Goal: Transaction & Acquisition: Purchase product/service

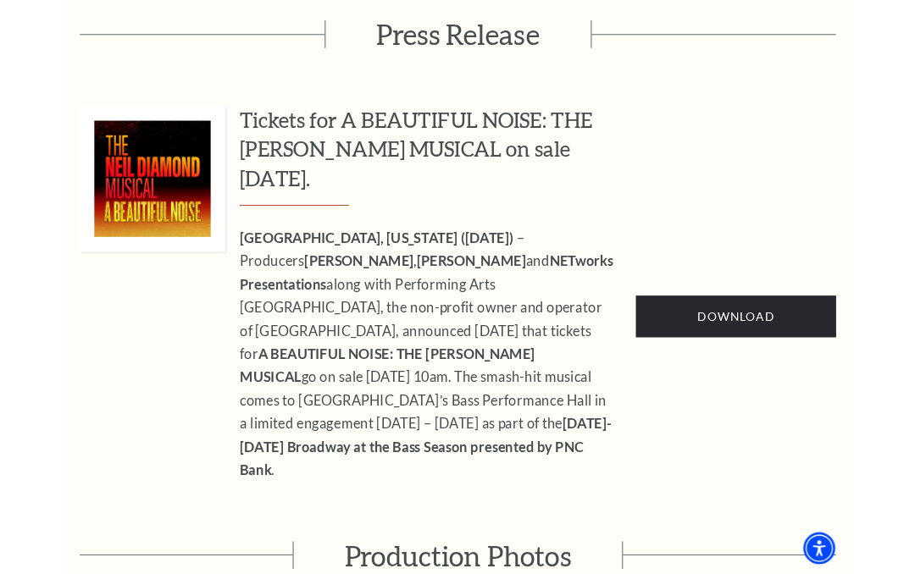
scroll to position [943, 0]
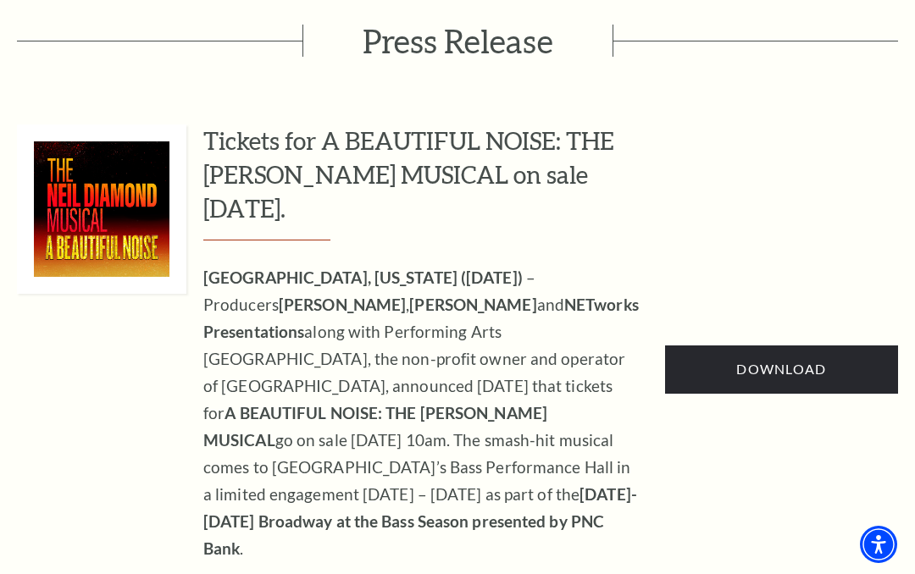
click at [778, 361] on span "Download" at bounding box center [781, 369] width 90 height 16
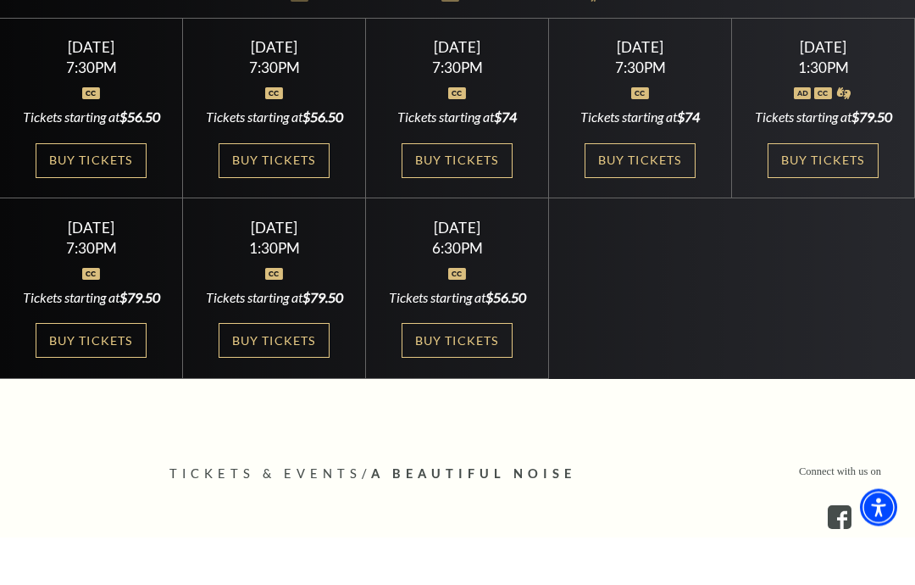
scroll to position [546, 0]
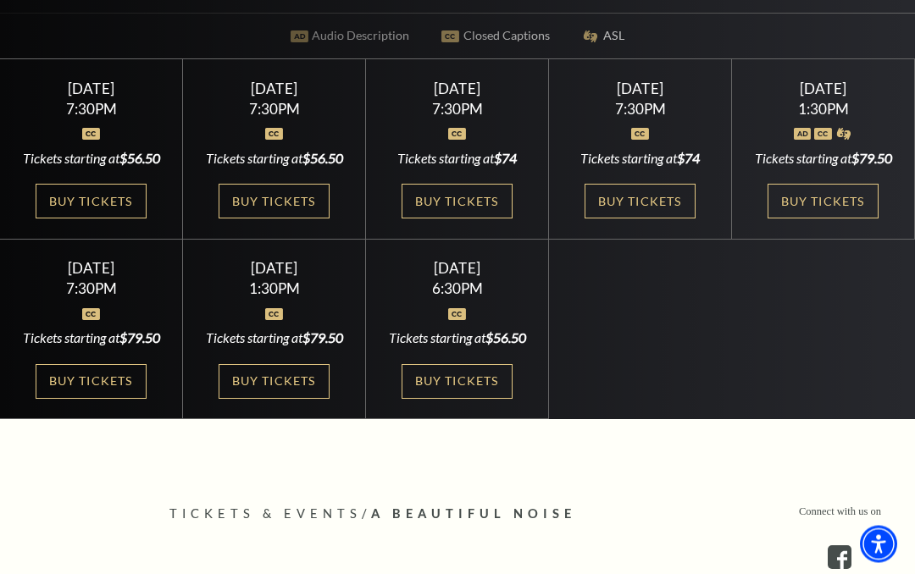
scroll to position [462, 0]
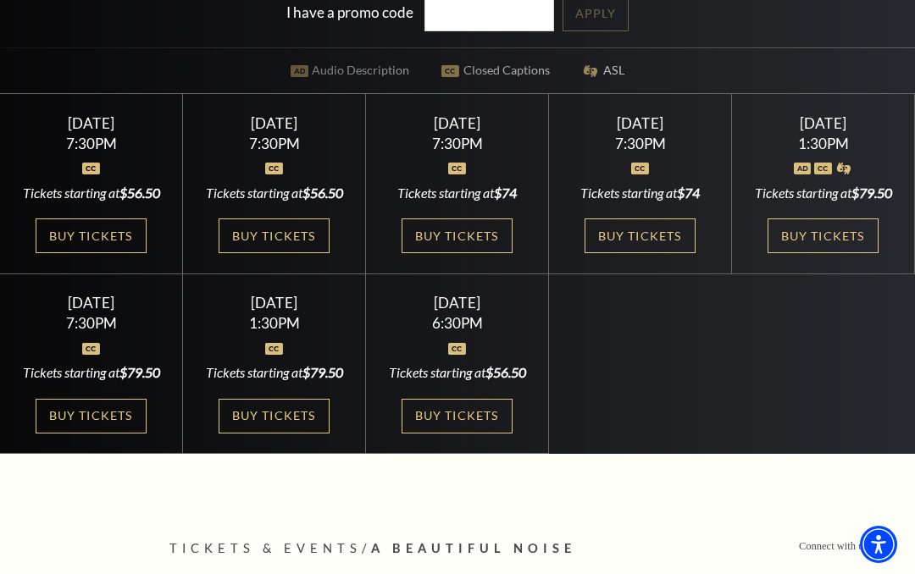
click at [480, 434] on link "Buy Tickets" at bounding box center [457, 416] width 110 height 35
click at [469, 434] on link "Buy Tickets" at bounding box center [457, 416] width 110 height 35
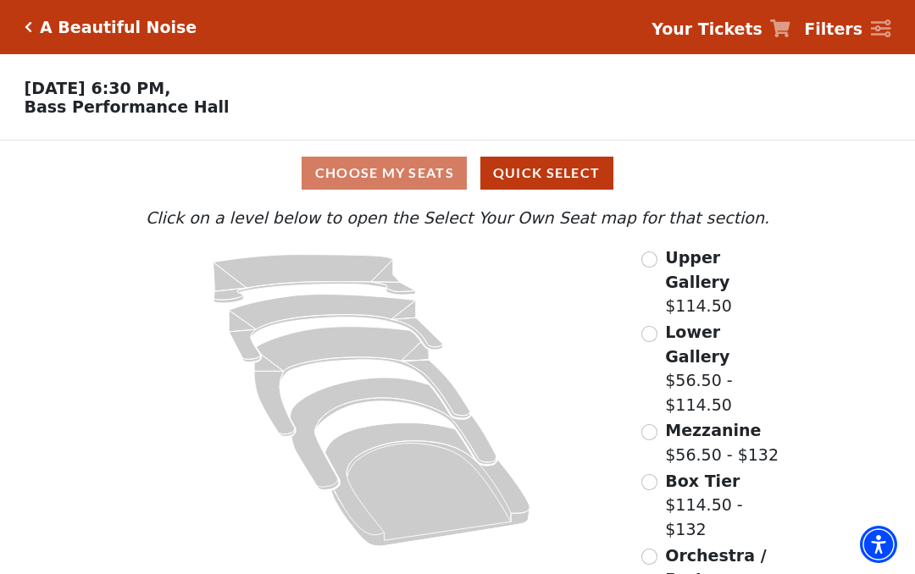
click at [722, 419] on label "Mezzanine $56.50 - $132" at bounding box center [722, 443] width 114 height 48
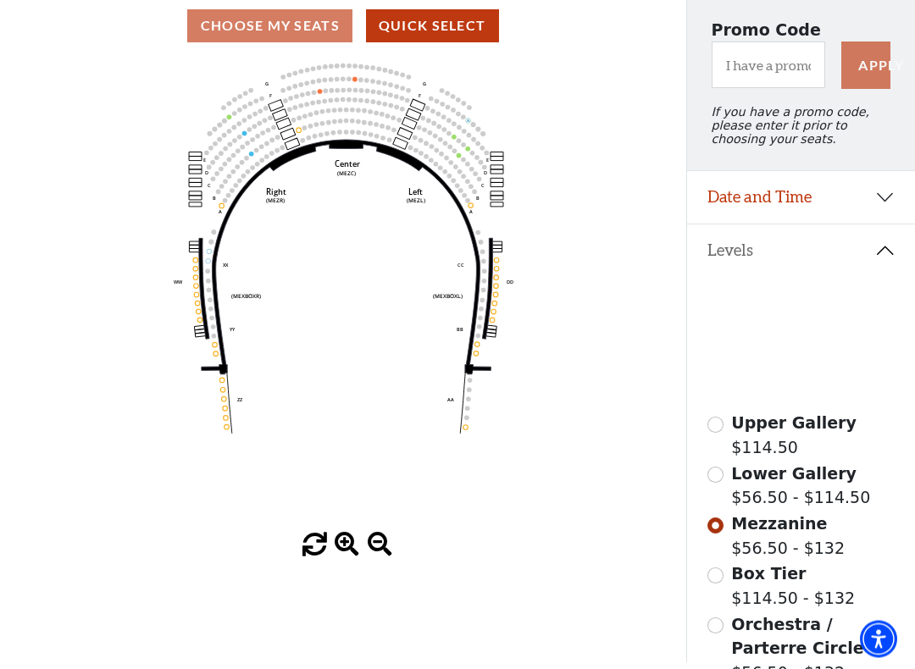
scroll to position [147, 0]
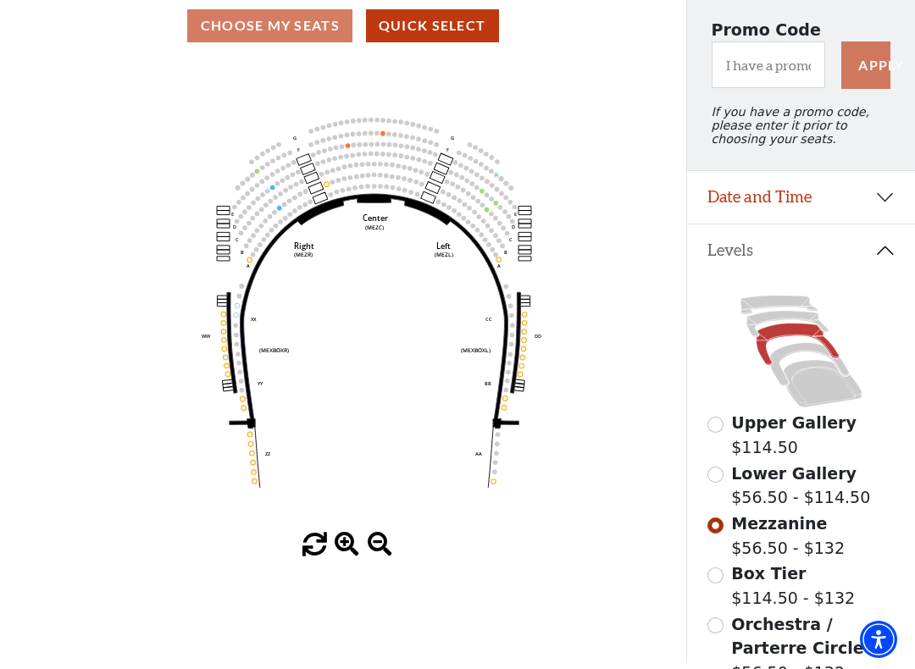
click at [300, 28] on div "Choose My Seats Quick Select" at bounding box center [343, 25] width 686 height 33
click at [461, 40] on button "Quick Select" at bounding box center [432, 25] width 133 height 33
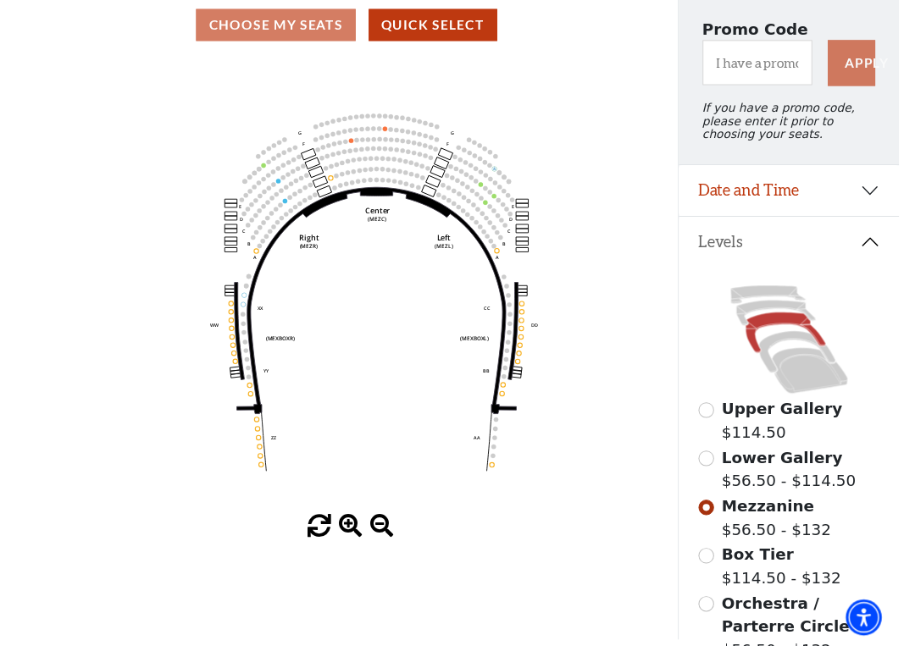
scroll to position [0, 0]
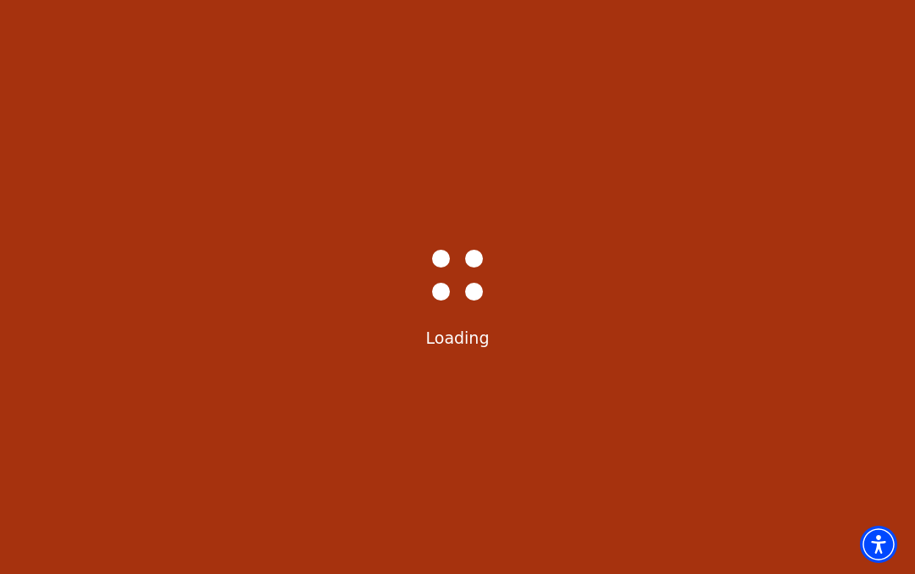
select select "6227"
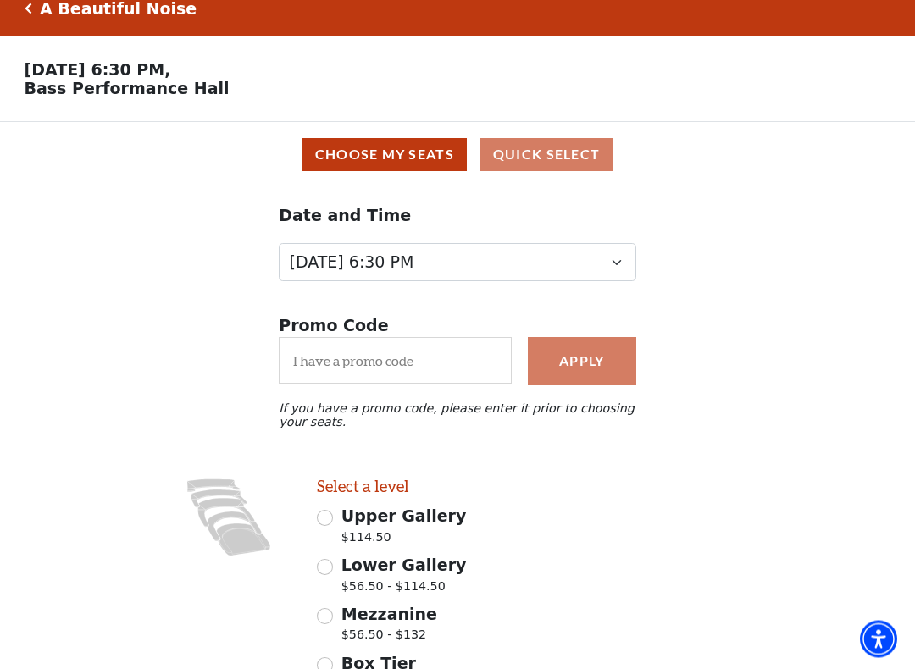
scroll to position [6, 0]
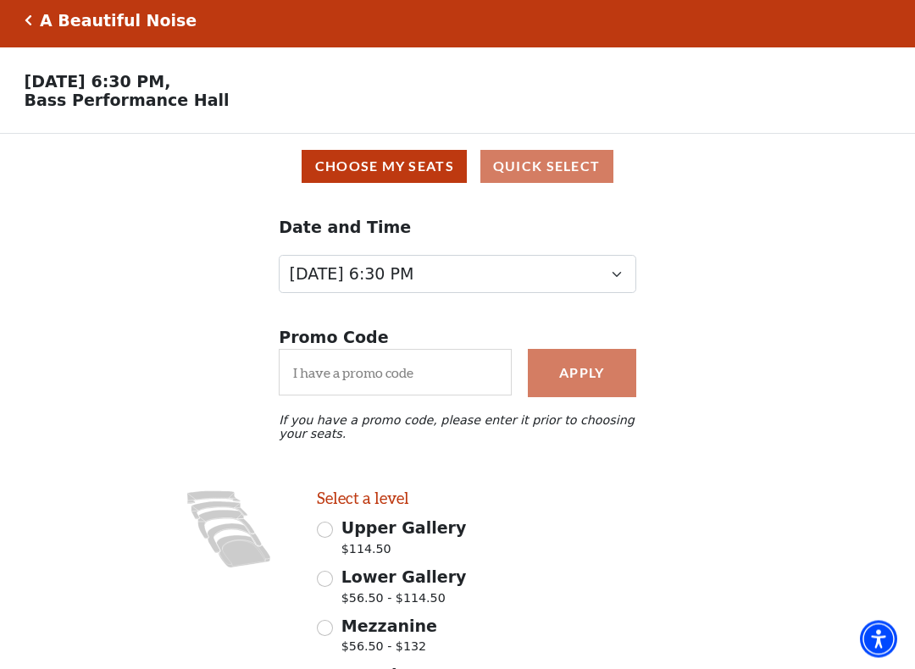
click at [560, 172] on div "Choose My Seats Quick Select" at bounding box center [457, 167] width 891 height 33
click at [545, 178] on div "Choose My Seats Quick Select" at bounding box center [457, 167] width 891 height 33
click at [554, 169] on div "Choose My Seats Quick Select" at bounding box center [457, 167] width 891 height 33
click at [553, 168] on div "Choose My Seats Quick Select" at bounding box center [457, 167] width 891 height 33
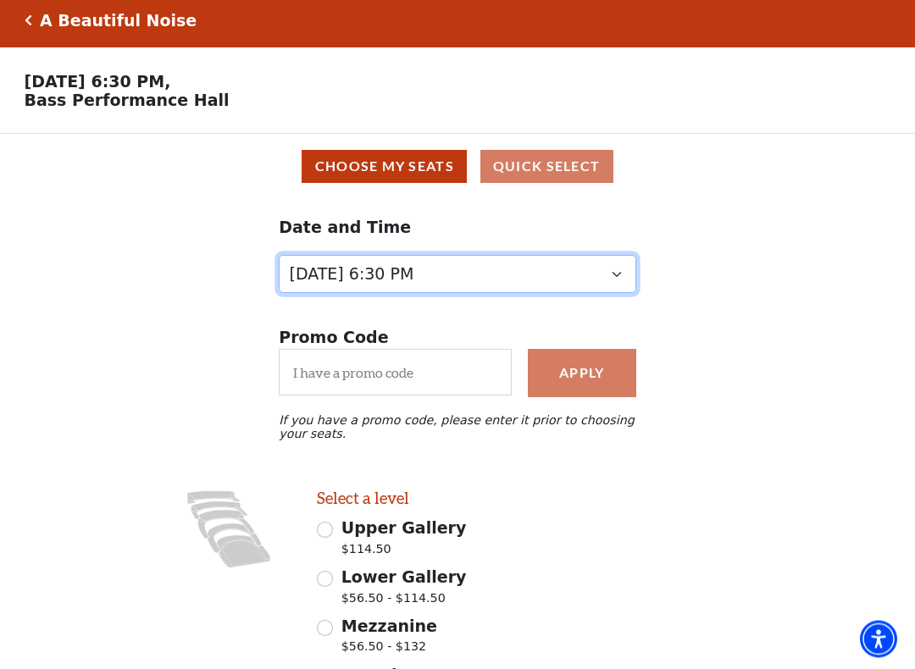
click at [624, 281] on select "[DATE] 7:30 PM [DATE] 7:30 PM [DATE] 7:30 PM [DATE] 7:30 PM [DATE] 1:30 PM [DAT…" at bounding box center [458, 275] width 358 height 38
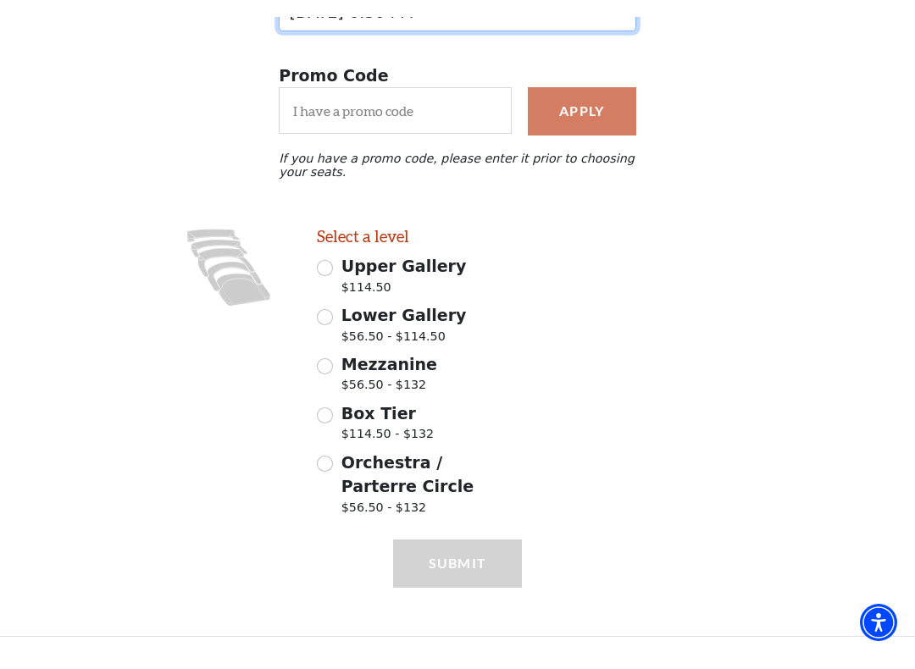
scroll to position [252, 0]
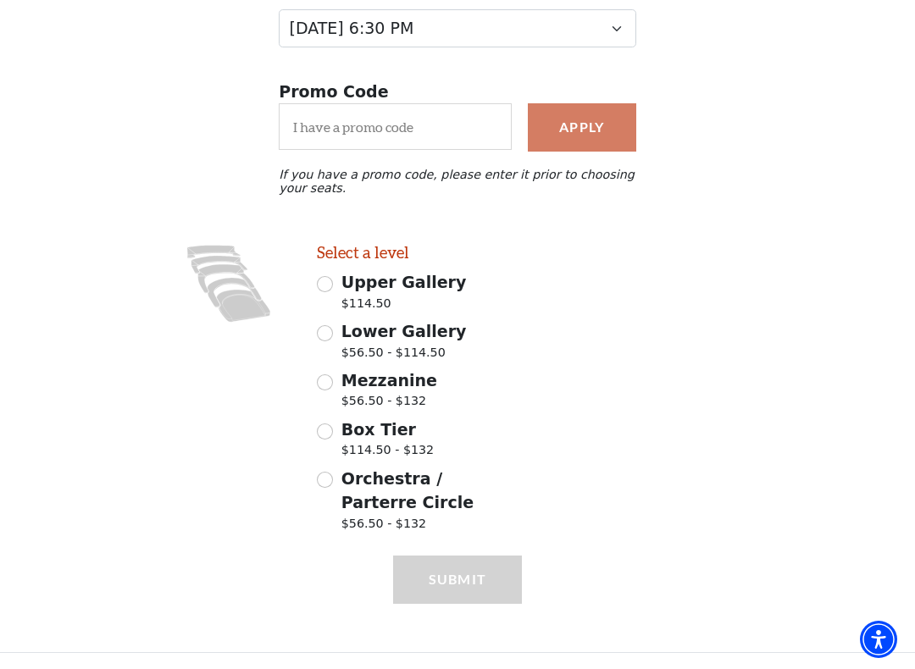
click at [380, 386] on span "Mezzanine" at bounding box center [389, 380] width 96 height 19
click at [333, 386] on input "Mezzanine $56.50 - $132" at bounding box center [325, 382] width 16 height 16
radio input "true"
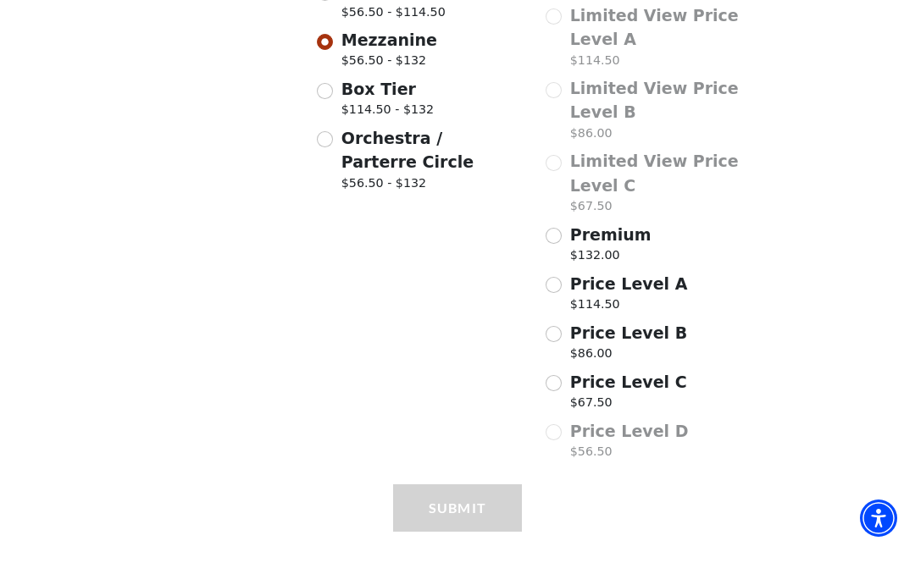
scroll to position [588, 0]
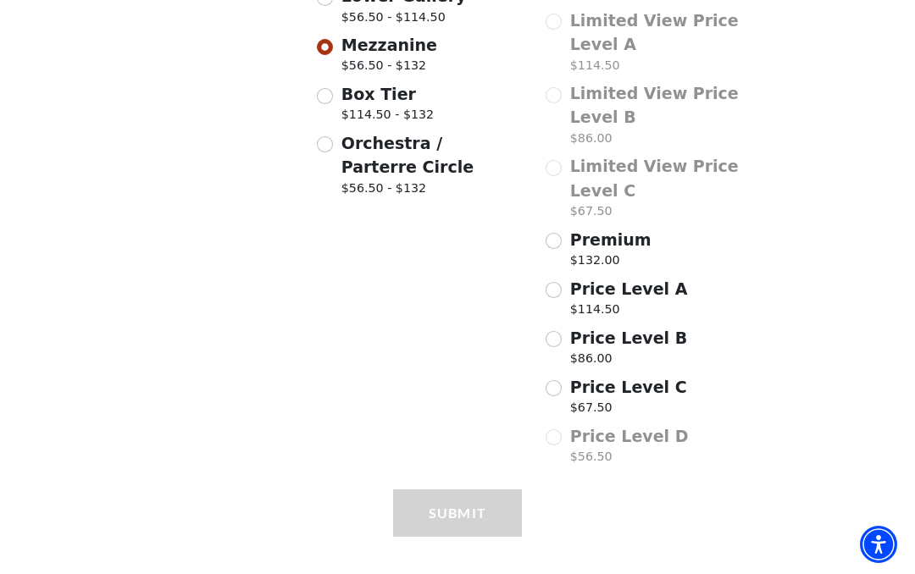
click at [469, 490] on div "Submit" at bounding box center [457, 538] width 129 height 96
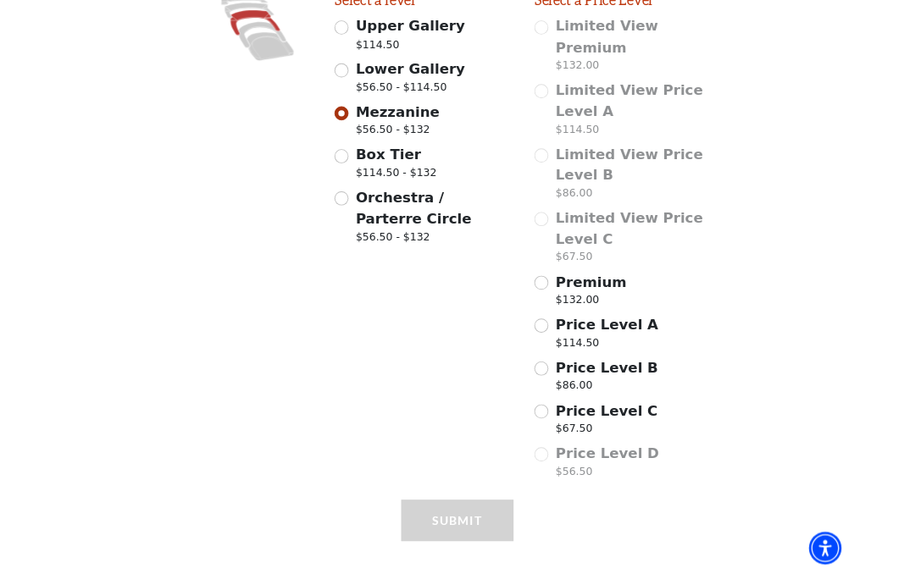
scroll to position [505, 0]
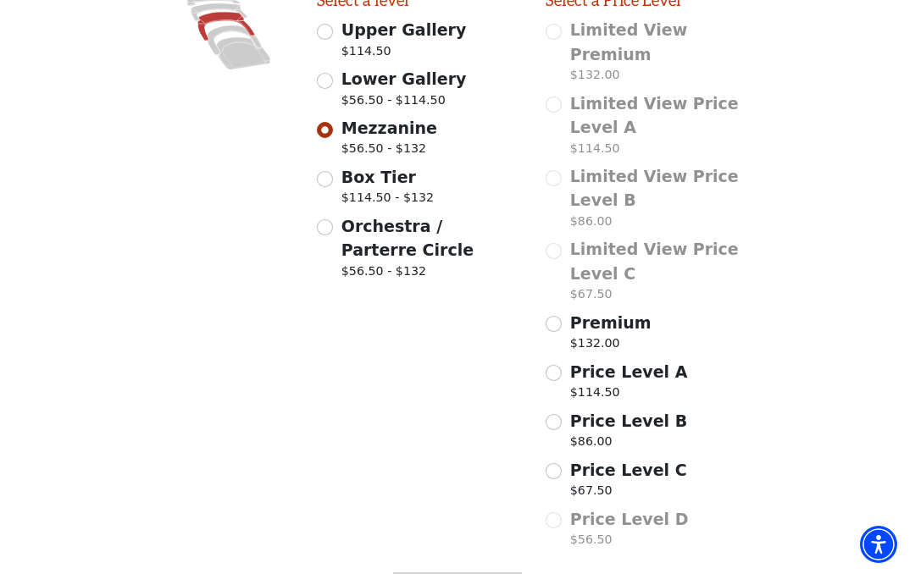
click at [407, 97] on span "$56.50 - $114.50" at bounding box center [403, 103] width 125 height 23
click at [333, 89] on input "Lower Gallery $56.50 - $114.50" at bounding box center [325, 81] width 16 height 16
radio input "true"
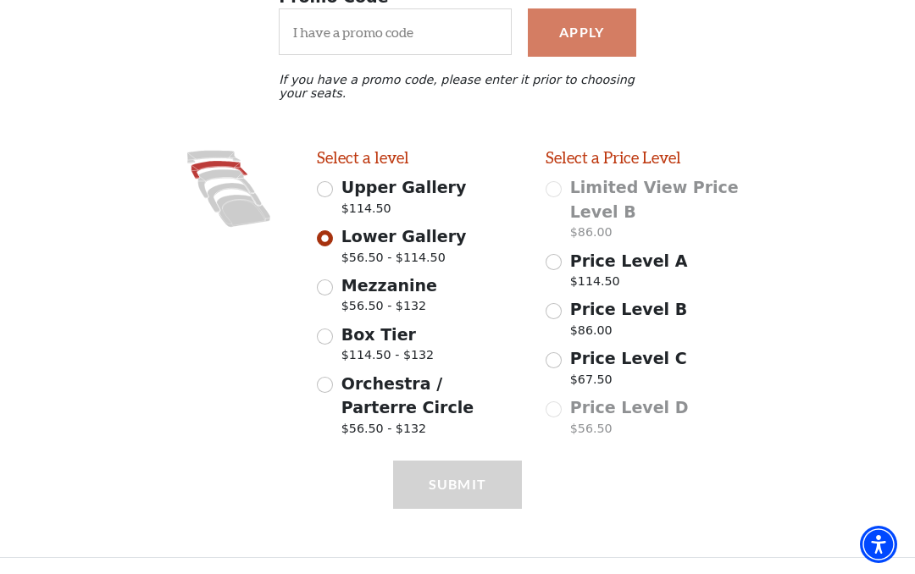
click at [377, 418] on span "Orchestra / Parterre Circle" at bounding box center [407, 395] width 132 height 43
click at [333, 393] on input "Orchestra / Parterre Circle $56.50 - $132" at bounding box center [325, 385] width 16 height 16
radio input "true"
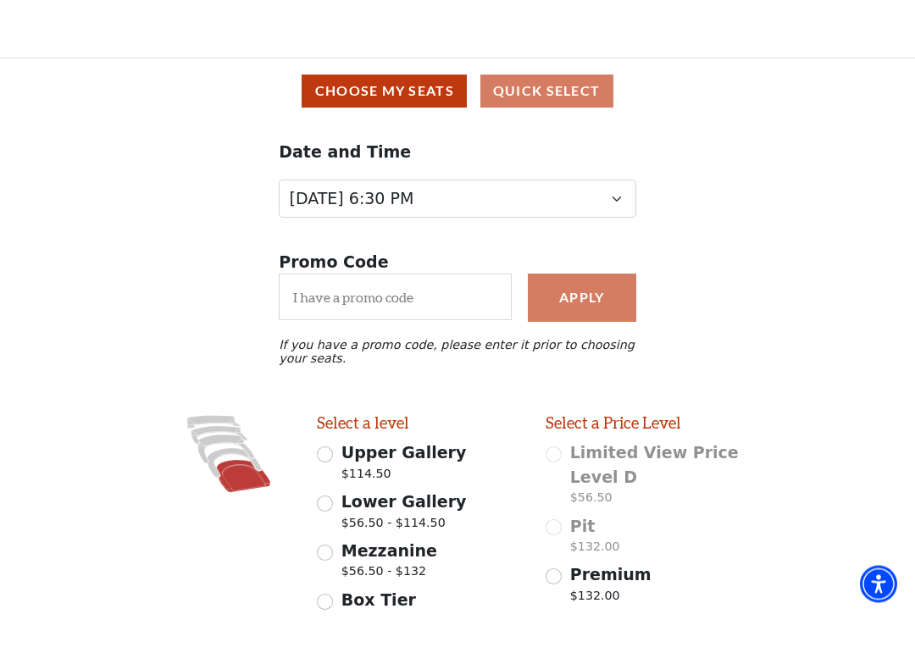
scroll to position [0, 0]
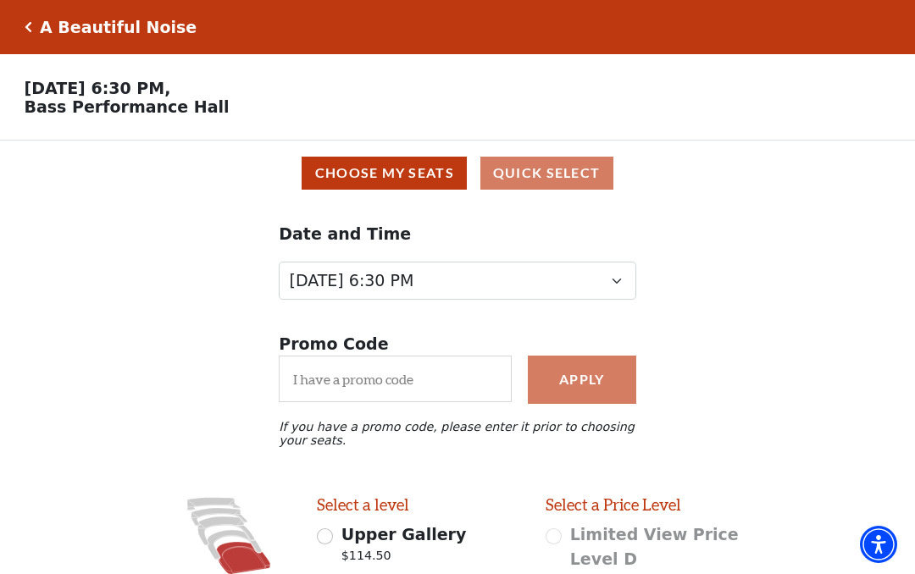
click at [621, 387] on div "Apply" at bounding box center [581, 379] width 125 height 47
click at [596, 379] on div "Apply" at bounding box center [581, 379] width 125 height 47
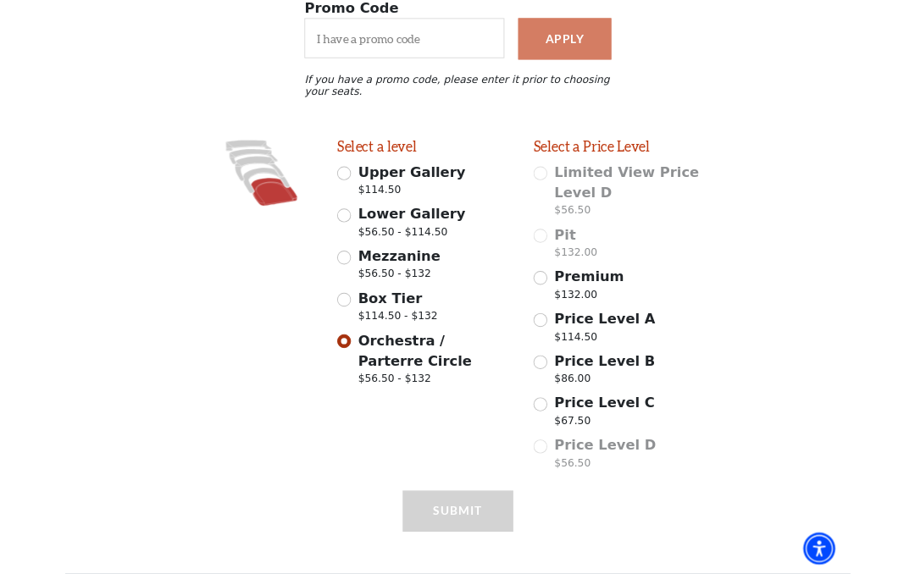
scroll to position [444, 0]
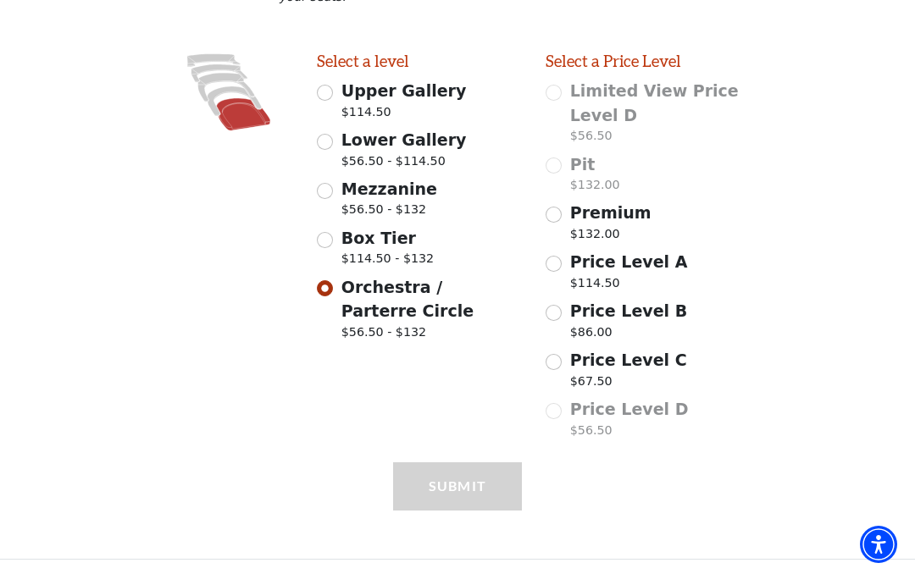
click at [455, 507] on div "Submit" at bounding box center [457, 511] width 129 height 96
click at [600, 435] on p "$56.50" at bounding box center [629, 433] width 119 height 23
click at [612, 114] on span "Limited View Price Level D" at bounding box center [654, 102] width 169 height 43
click at [603, 121] on span "Limited View Price Level D" at bounding box center [654, 102] width 169 height 43
click at [655, 94] on span "Limited View Price Level D" at bounding box center [654, 102] width 169 height 43
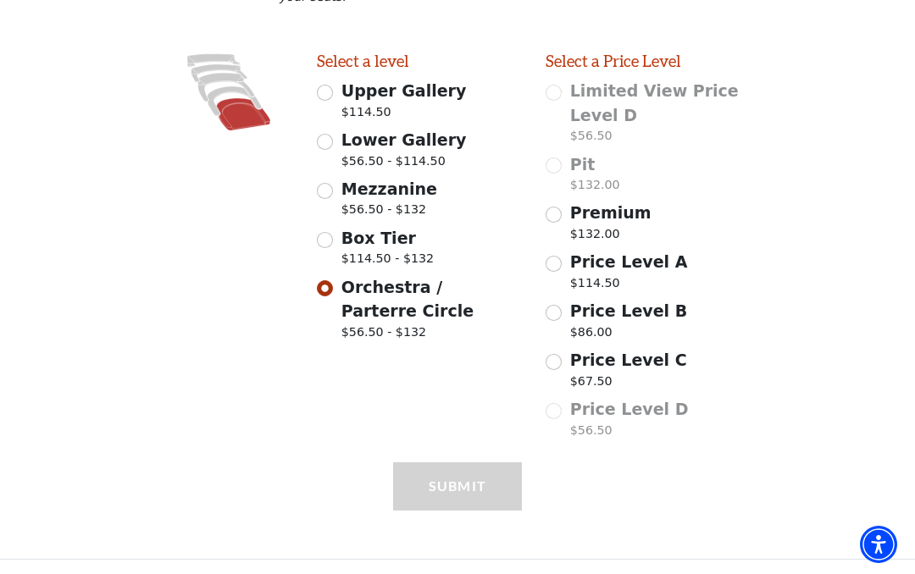
click at [666, 62] on h2 "Select a Price Level" at bounding box center [648, 61] width 205 height 19
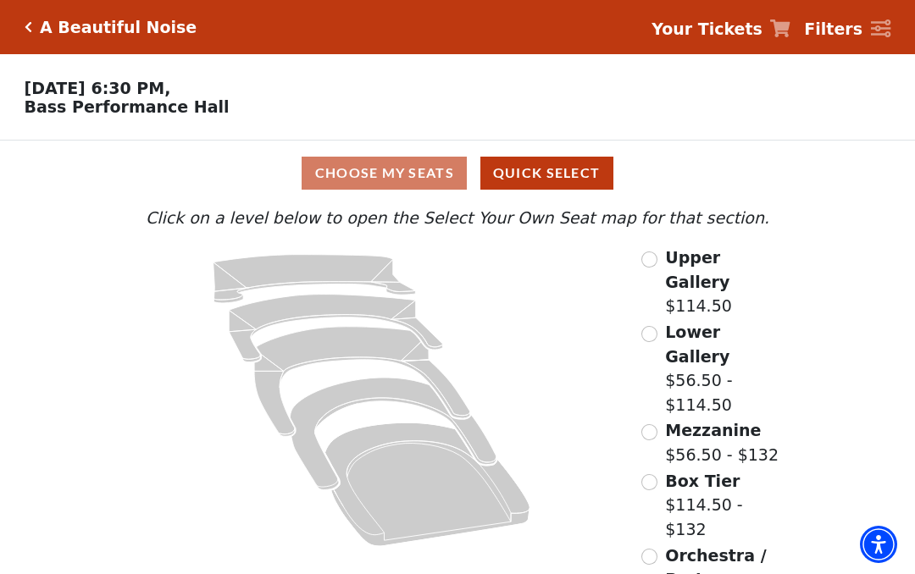
click at [725, 419] on label "Mezzanine $56.50 - $132" at bounding box center [722, 443] width 114 height 48
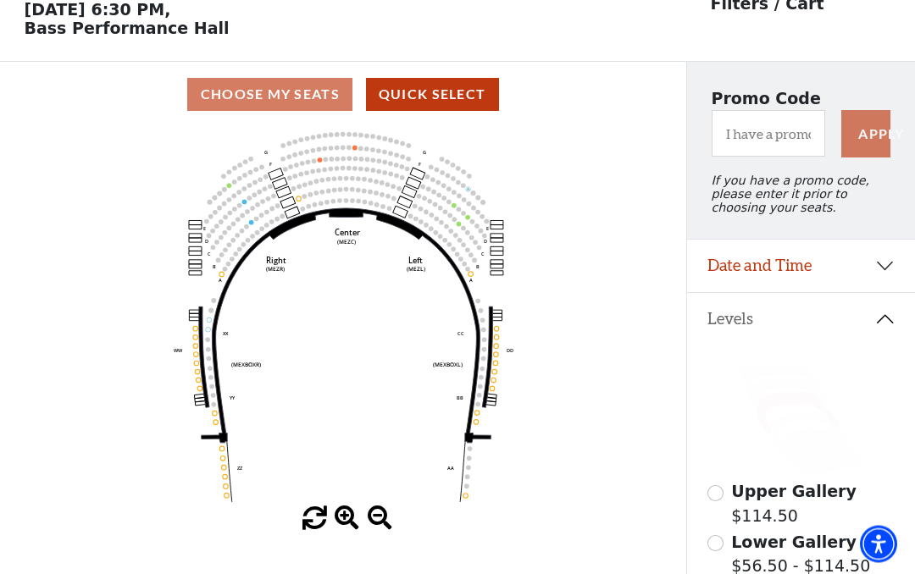
scroll to position [79, 0]
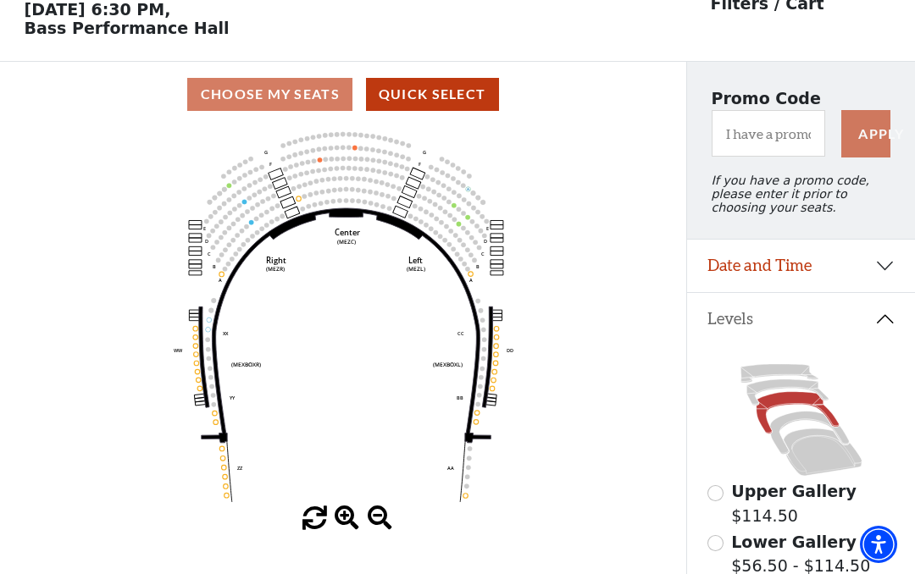
click at [888, 275] on button "Date and Time" at bounding box center [801, 266] width 228 height 53
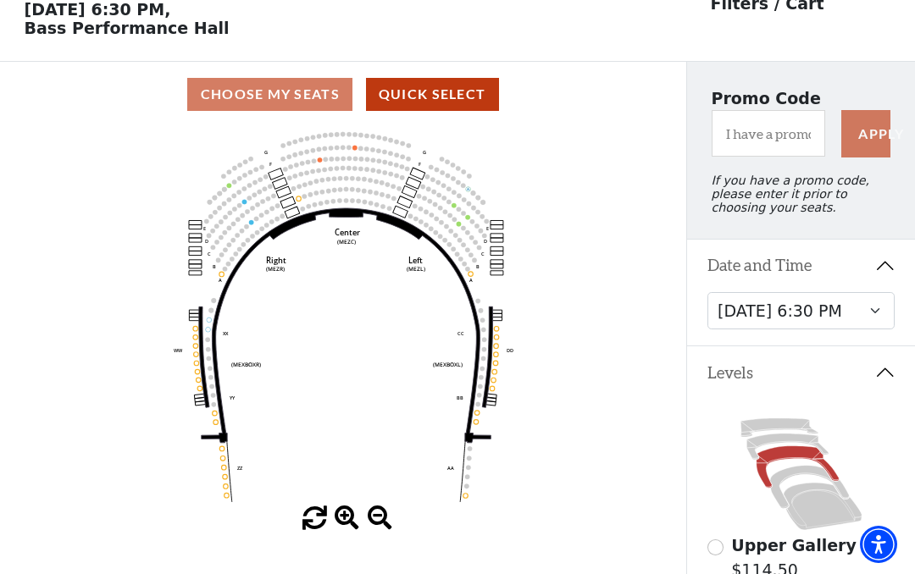
click at [890, 377] on button "Levels" at bounding box center [801, 373] width 228 height 53
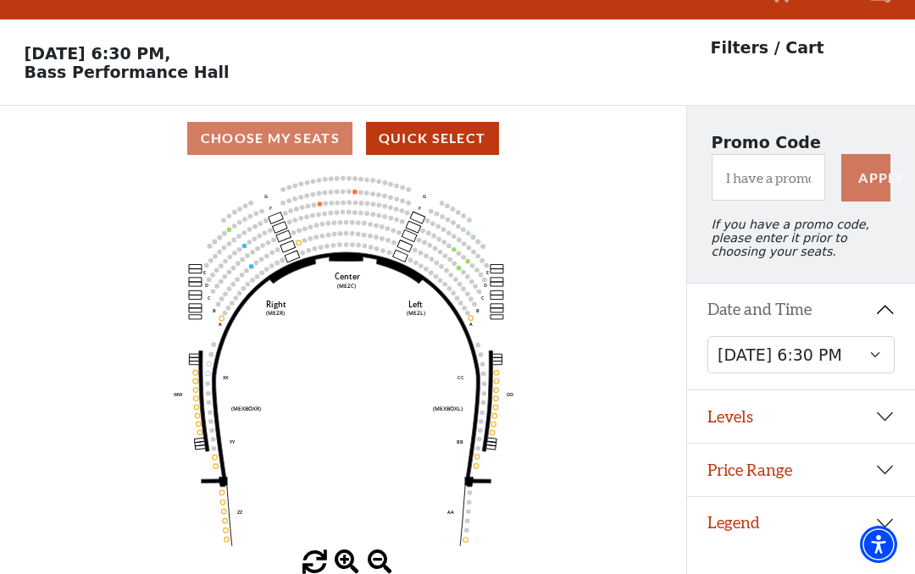
scroll to position [37, 0]
click at [888, 484] on button "Price Range" at bounding box center [801, 470] width 228 height 53
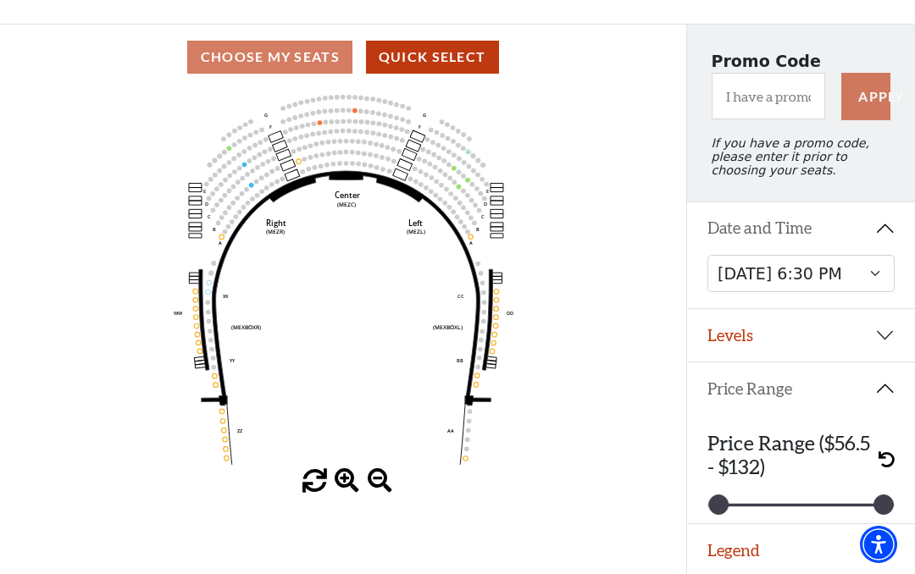
scroll to position [114, 0]
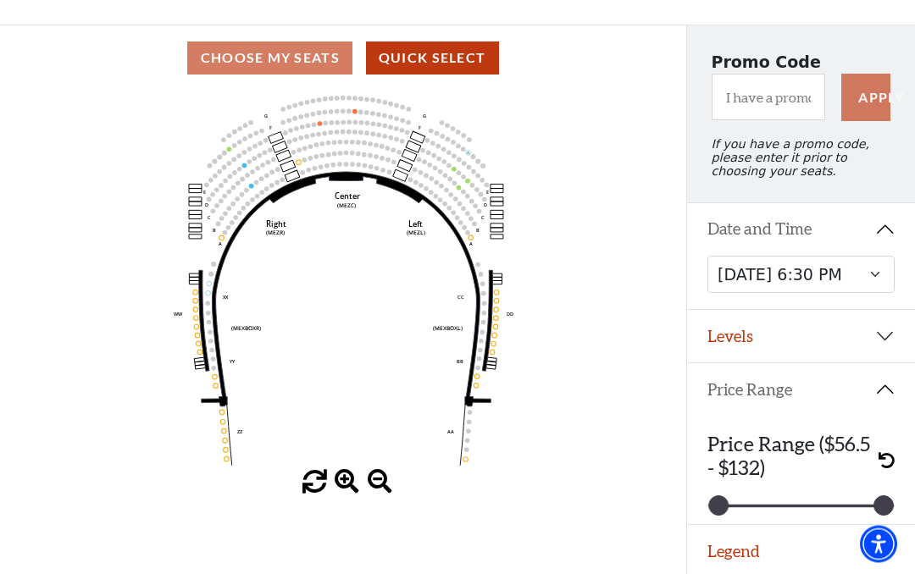
click at [769, 467] on h3 "Price Range ($56.5 - $132)" at bounding box center [793, 457] width 172 height 48
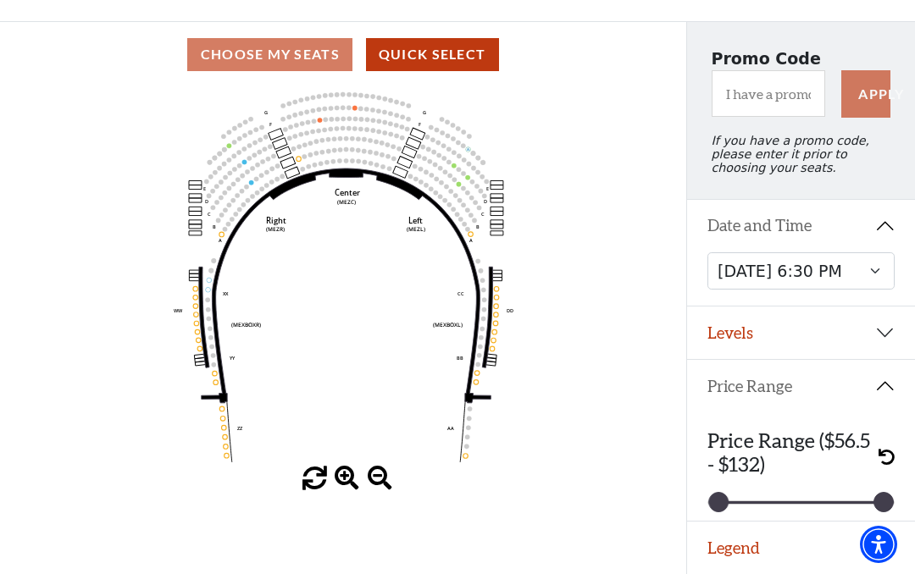
click at [358, 502] on div "Choose My Seats Quick Select Current Level Mezzanine Click on a level below to …" at bounding box center [343, 298] width 686 height 552
click at [356, 475] on span at bounding box center [347, 479] width 25 height 25
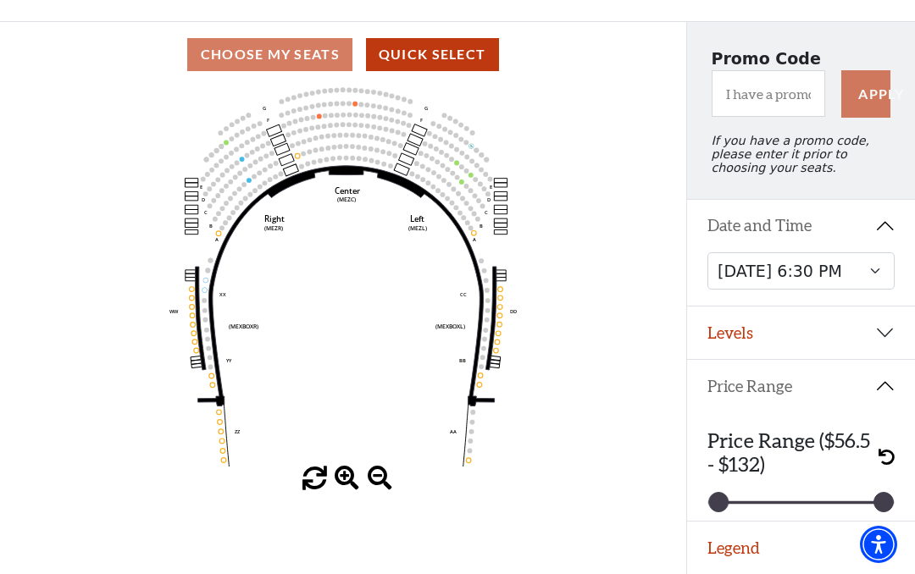
click at [356, 479] on span at bounding box center [347, 479] width 25 height 25
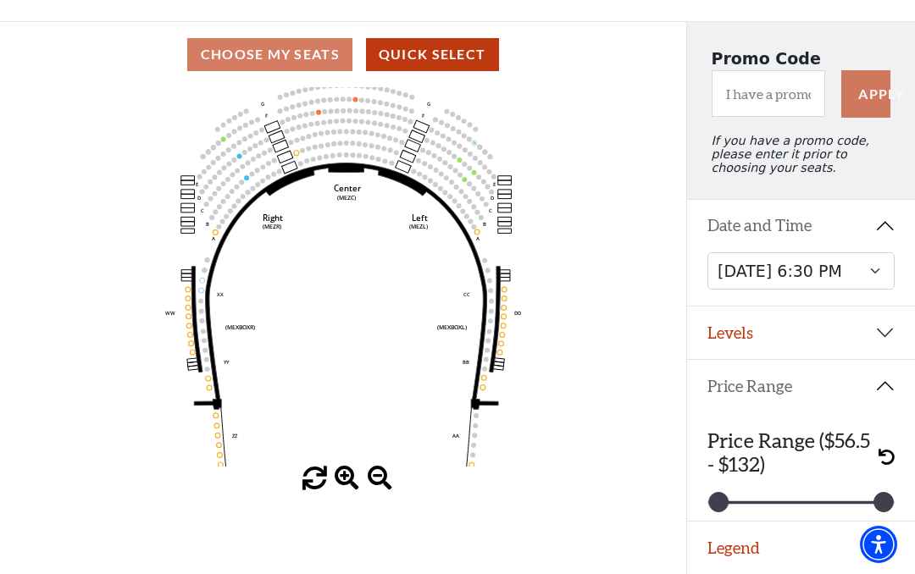
click at [352, 481] on span at bounding box center [347, 479] width 25 height 25
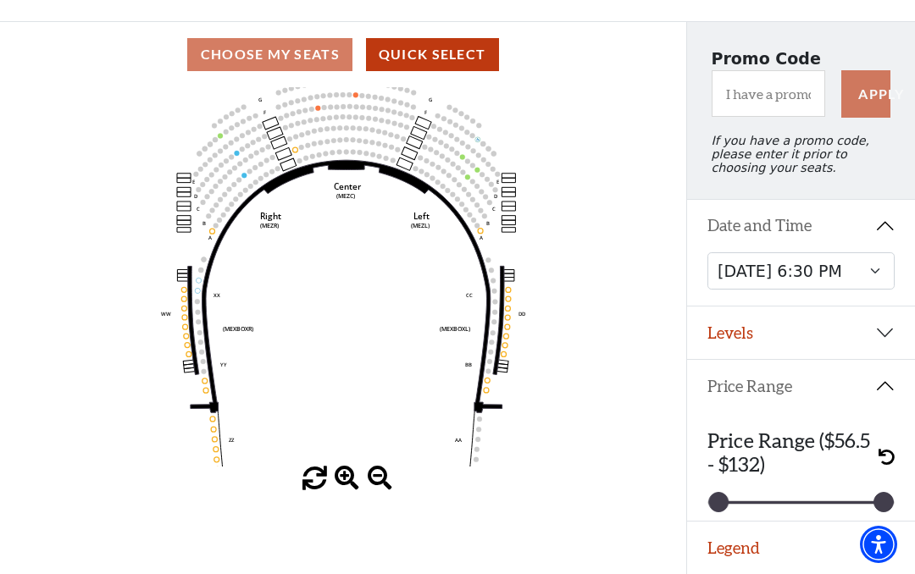
click at [351, 478] on span at bounding box center [347, 479] width 25 height 25
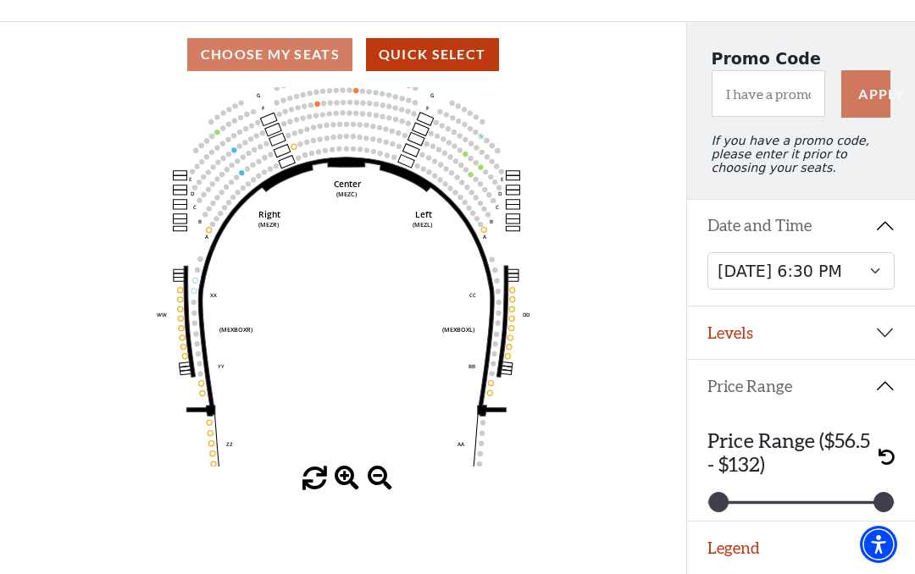
click at [351, 480] on span at bounding box center [347, 479] width 25 height 25
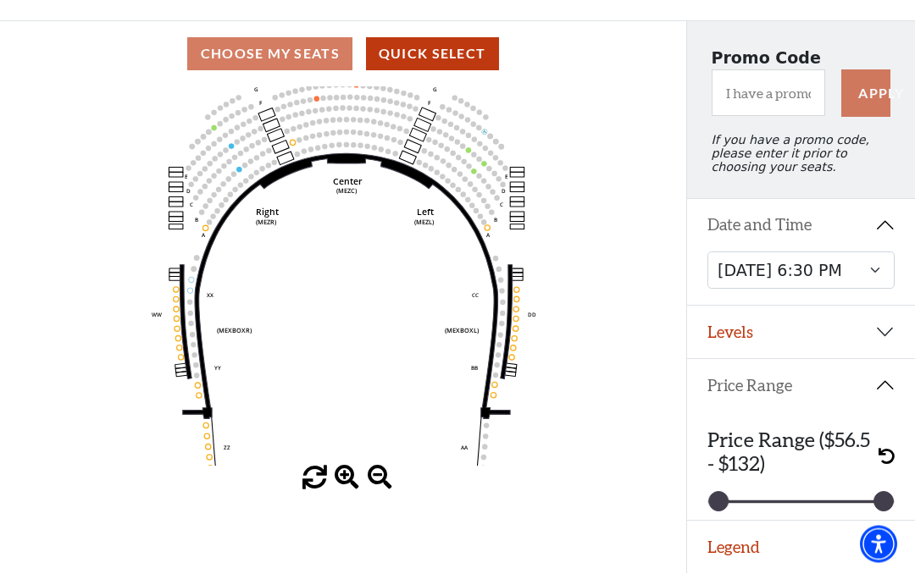
click at [351, 481] on span at bounding box center [347, 479] width 25 height 25
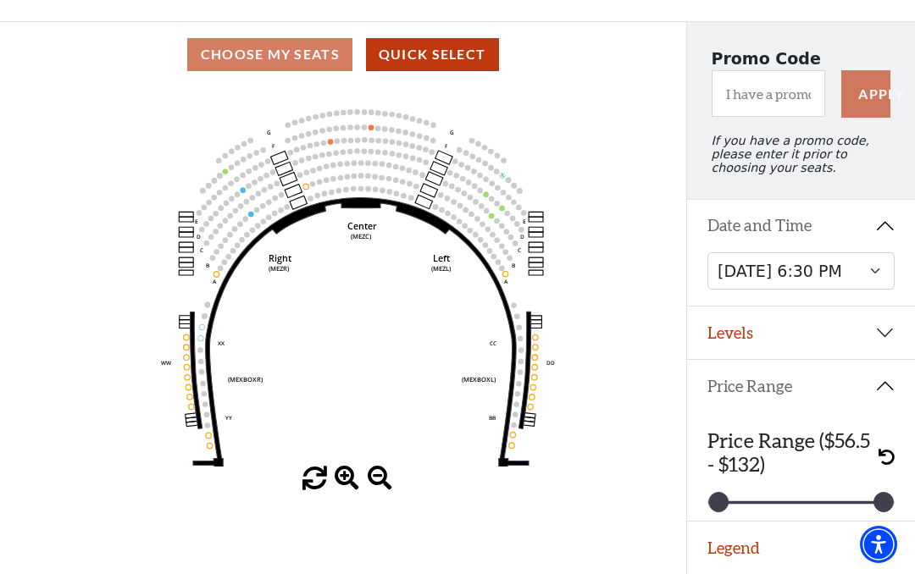
click at [354, 485] on span at bounding box center [347, 479] width 25 height 25
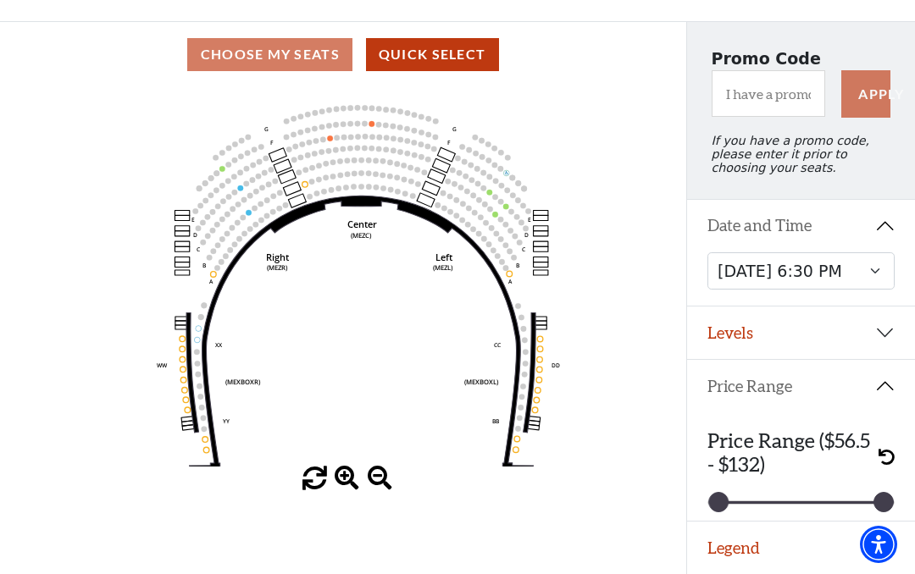
click at [352, 488] on span at bounding box center [347, 479] width 25 height 25
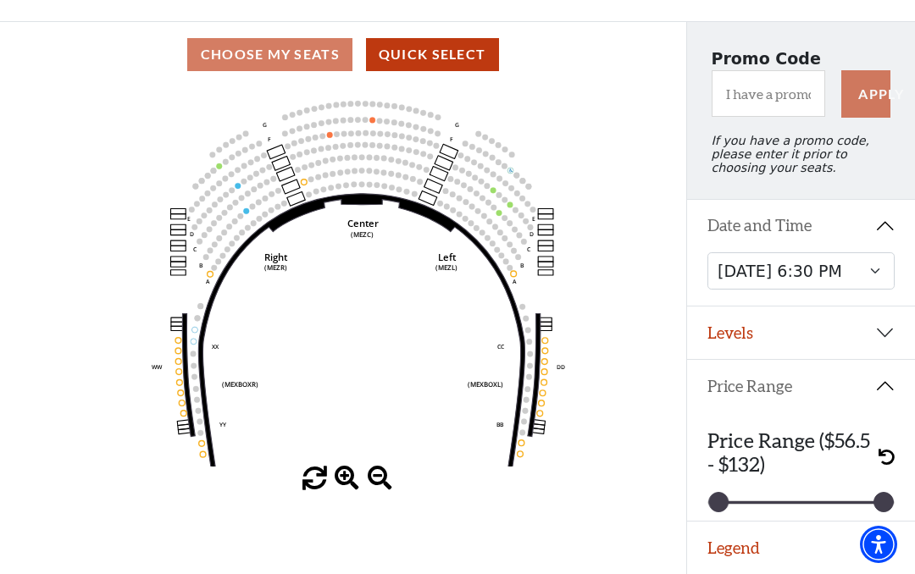
click at [897, 338] on button "Levels" at bounding box center [801, 333] width 228 height 53
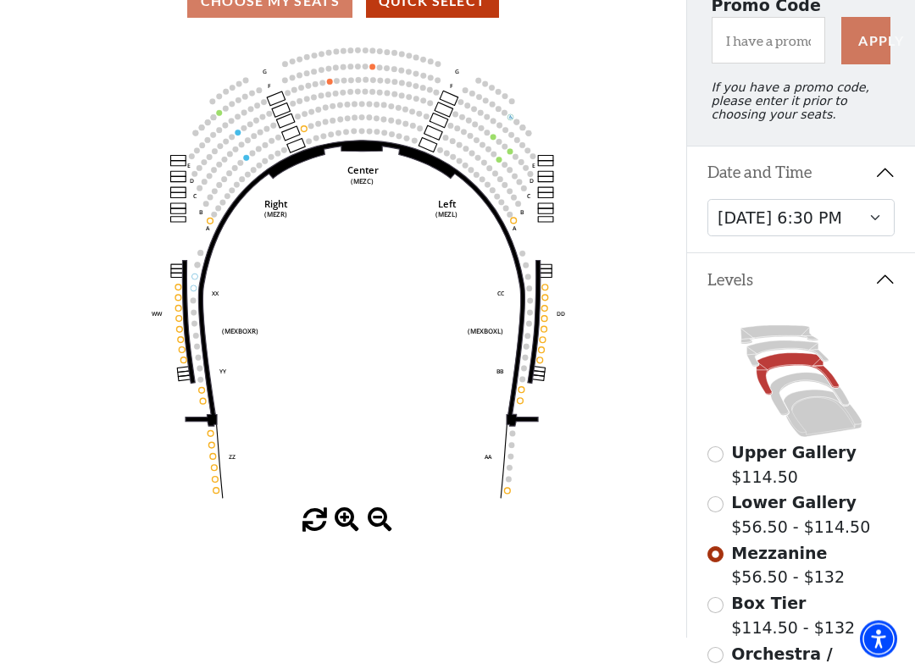
scroll to position [171, 0]
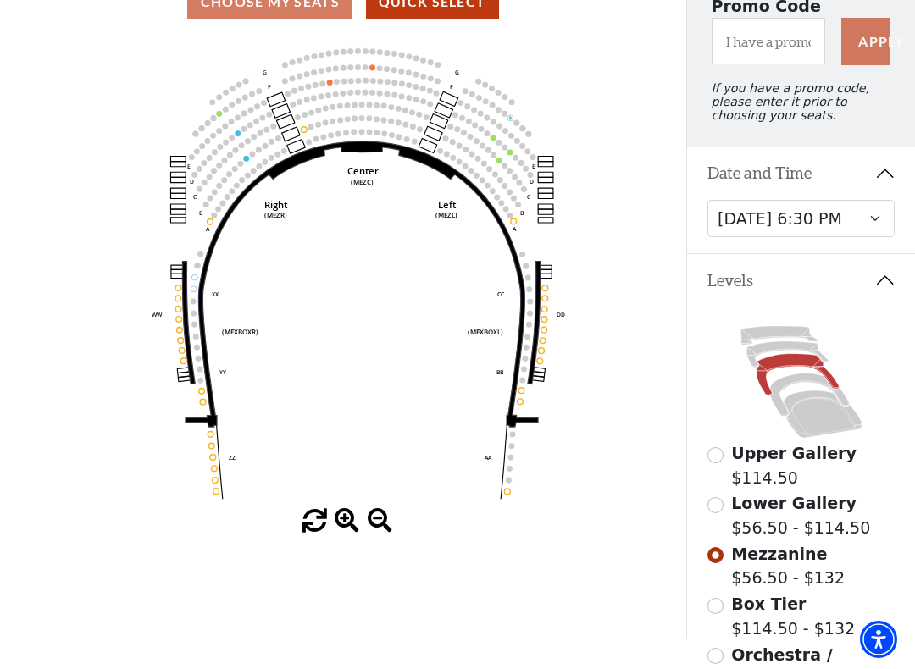
click at [782, 574] on label "Mezzanine $56.50 - $132" at bounding box center [788, 566] width 114 height 48
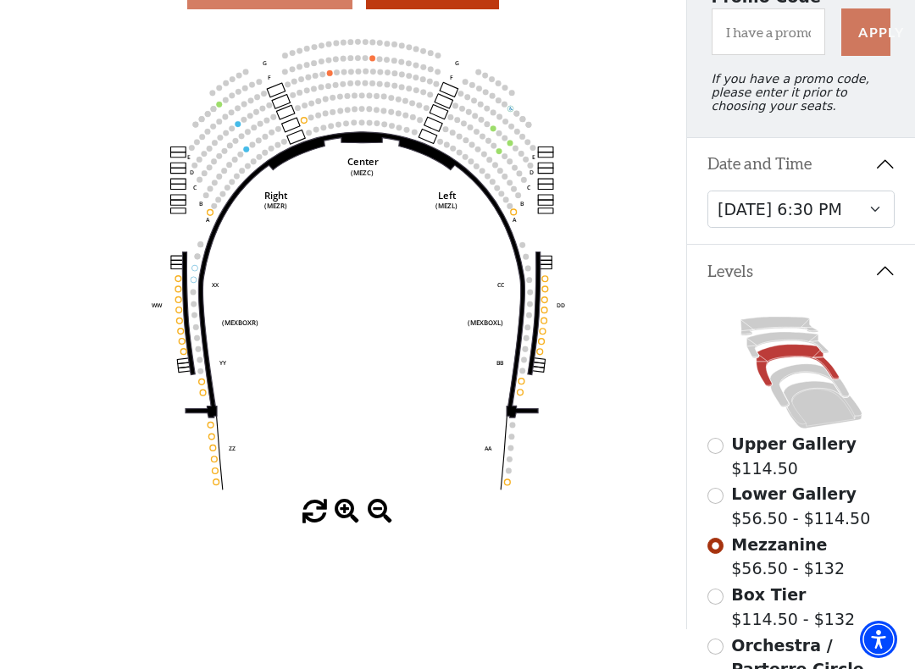
scroll to position [178, 0]
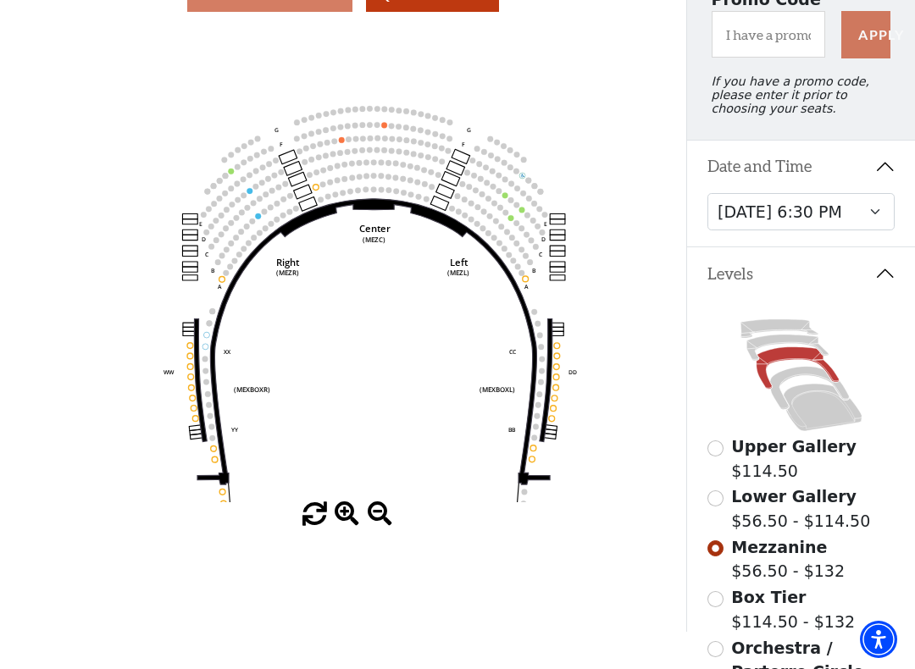
click at [386, 518] on span at bounding box center [380, 514] width 25 height 25
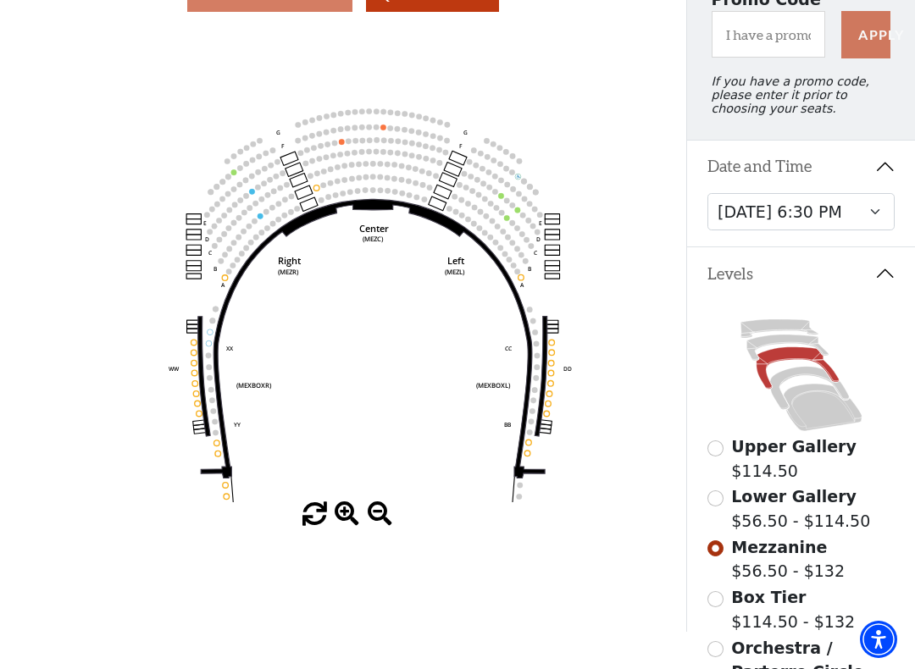
click at [384, 511] on span at bounding box center [380, 514] width 25 height 25
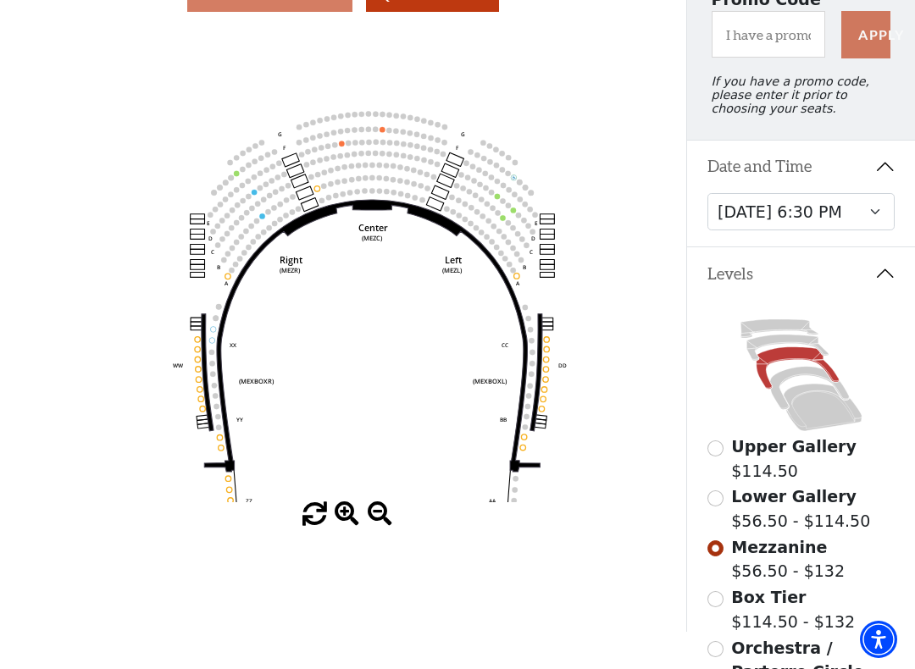
click at [353, 519] on span at bounding box center [347, 514] width 25 height 25
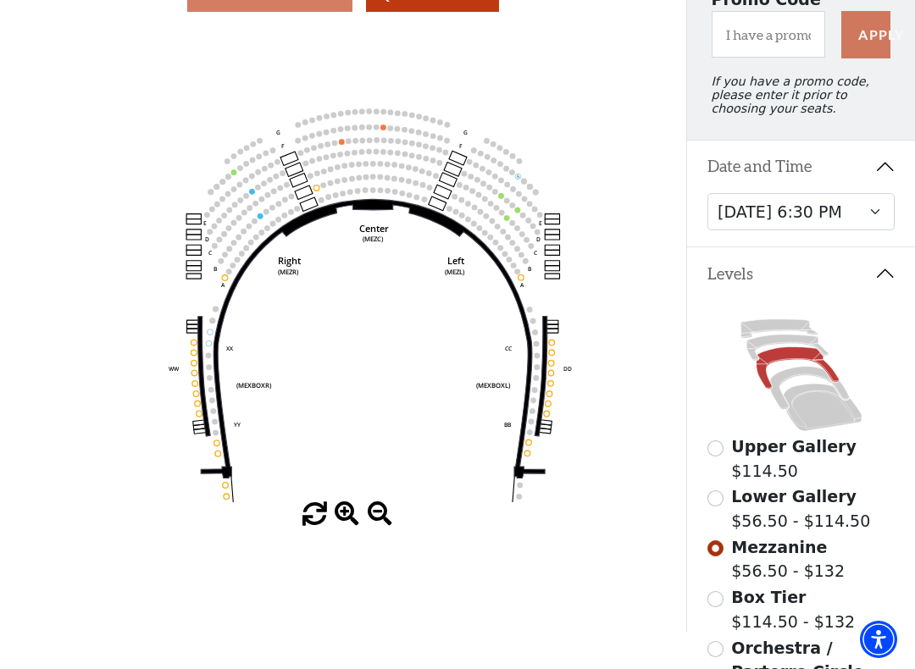
click at [352, 519] on span at bounding box center [347, 514] width 25 height 25
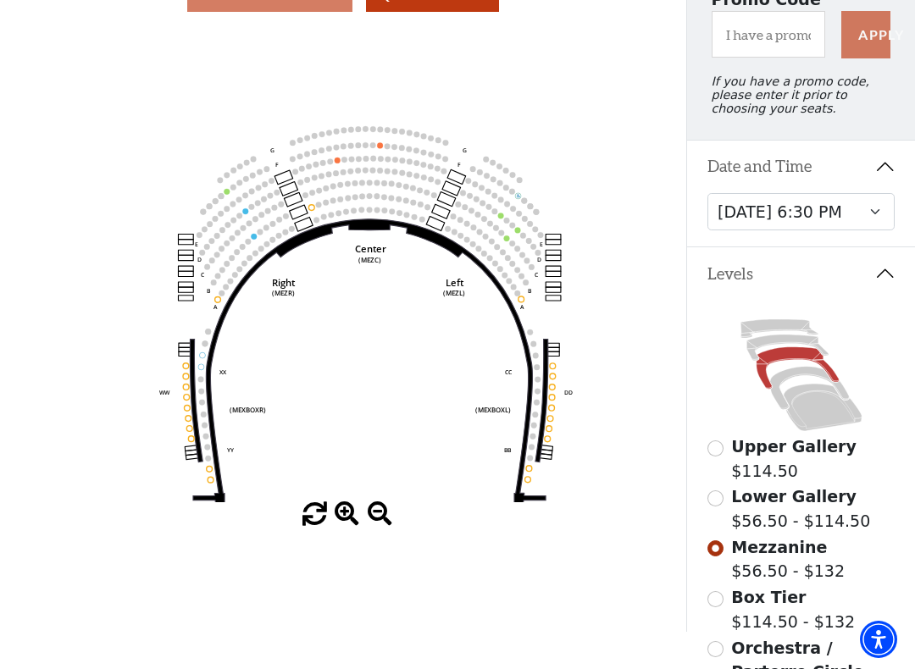
click at [390, 225] on icon at bounding box center [368, 362] width 352 height 286
click at [382, 232] on icon at bounding box center [368, 362] width 352 height 286
click at [378, 232] on icon at bounding box center [368, 362] width 352 height 286
click at [389, 144] on icon "Center (MEZC) Right (MEZR) Left (MEZL) (MEXBOXR) (MEXBOXL) XX WW CC DD YY BB ZZ…" at bounding box center [344, 265] width 618 height 474
click at [342, 162] on circle at bounding box center [344, 160] width 6 height 6
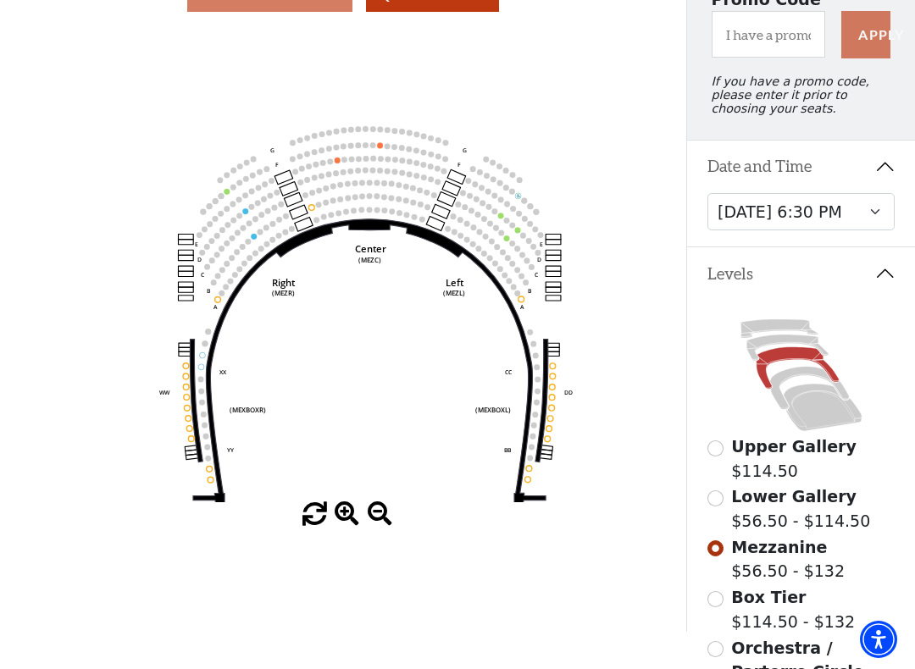
click at [338, 164] on circle at bounding box center [337, 161] width 6 height 6
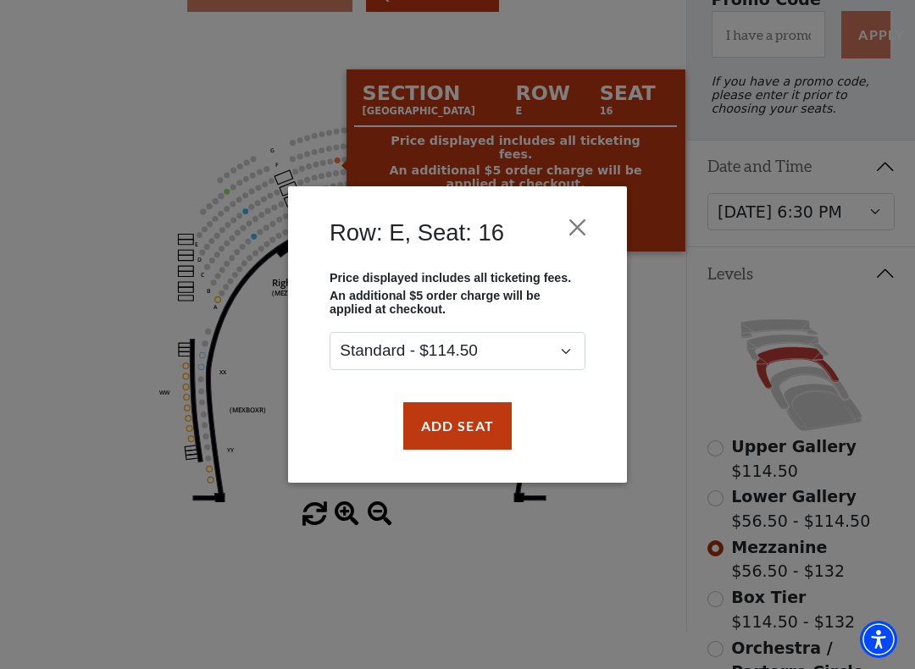
click at [585, 219] on button "Close" at bounding box center [578, 227] width 32 height 32
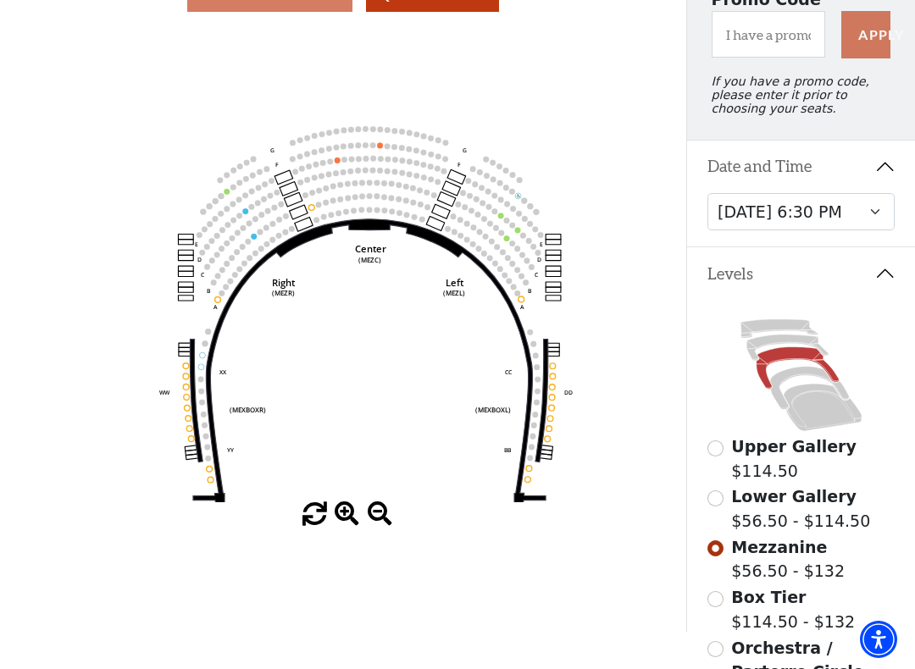
click at [369, 156] on circle at bounding box center [366, 159] width 6 height 6
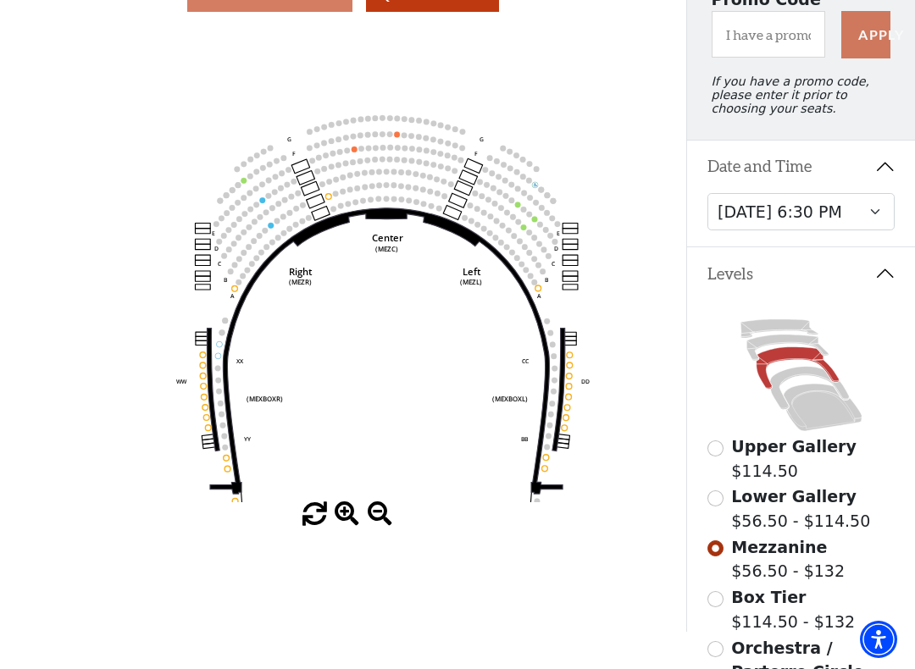
click at [397, 120] on circle at bounding box center [397, 118] width 6 height 6
click at [410, 138] on circle at bounding box center [411, 136] width 6 height 6
click at [409, 133] on icon "Center (MEZC) Right (MEZR) Left (MEZL) (MEXBOXR) (MEXBOXL) XX WW CC DD YY BB ZZ…" at bounding box center [344, 265] width 618 height 474
click at [397, 136] on circle at bounding box center [397, 134] width 6 height 6
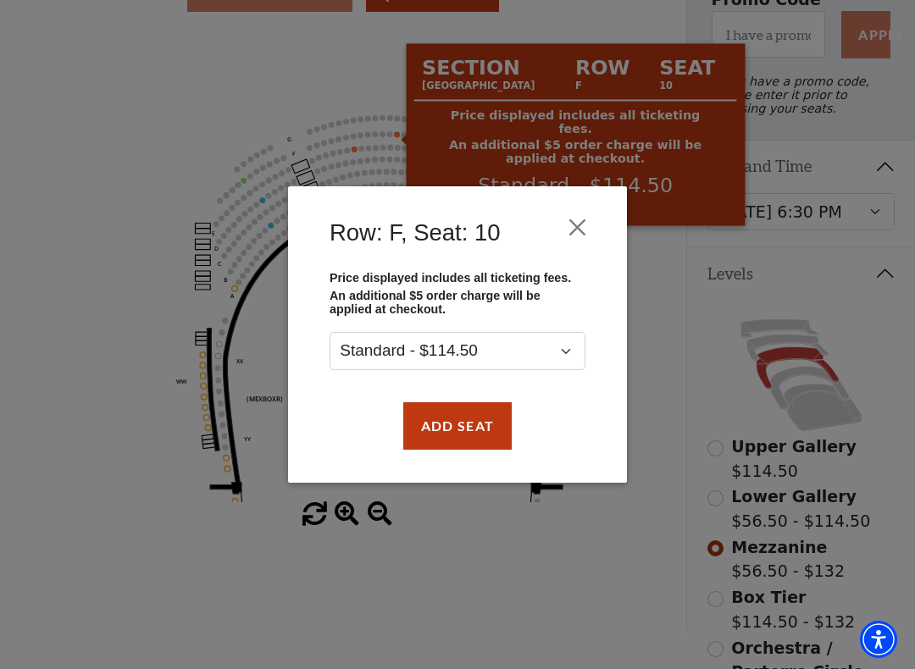
click at [591, 225] on button "Close" at bounding box center [578, 227] width 32 height 32
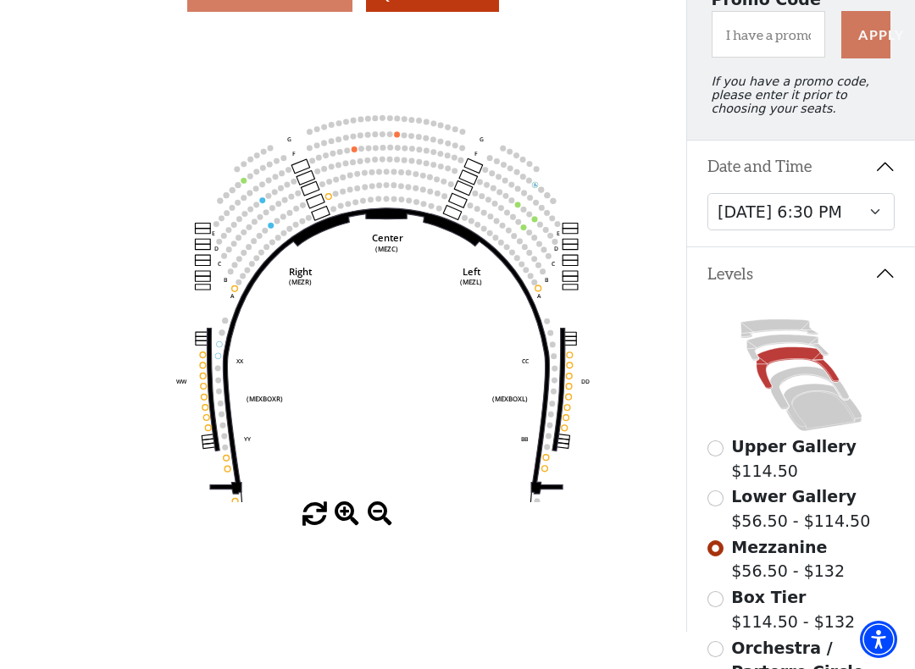
click at [339, 208] on circle at bounding box center [340, 205] width 6 height 6
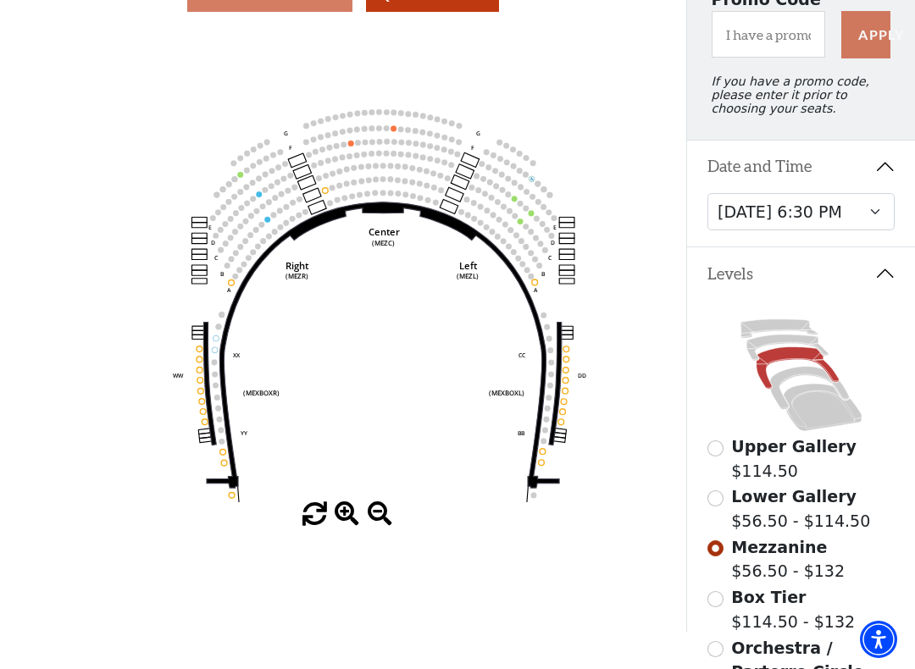
click at [330, 191] on circle at bounding box center [332, 188] width 6 height 6
click at [332, 195] on icon "Center (MEZC) Right (MEZR) Left (MEZL) (MEXBOXR) (MEXBOXL) XX WW CC DD YY BB ZZ…" at bounding box center [344, 265] width 618 height 474
click at [353, 218] on icon "Center (MEZC) Right (MEZR) Left (MEZL) (MEXBOXR) (MEXBOXL) XX WW CC DD YY BB ZZ…" at bounding box center [344, 265] width 618 height 474
click at [327, 191] on circle at bounding box center [325, 189] width 6 height 6
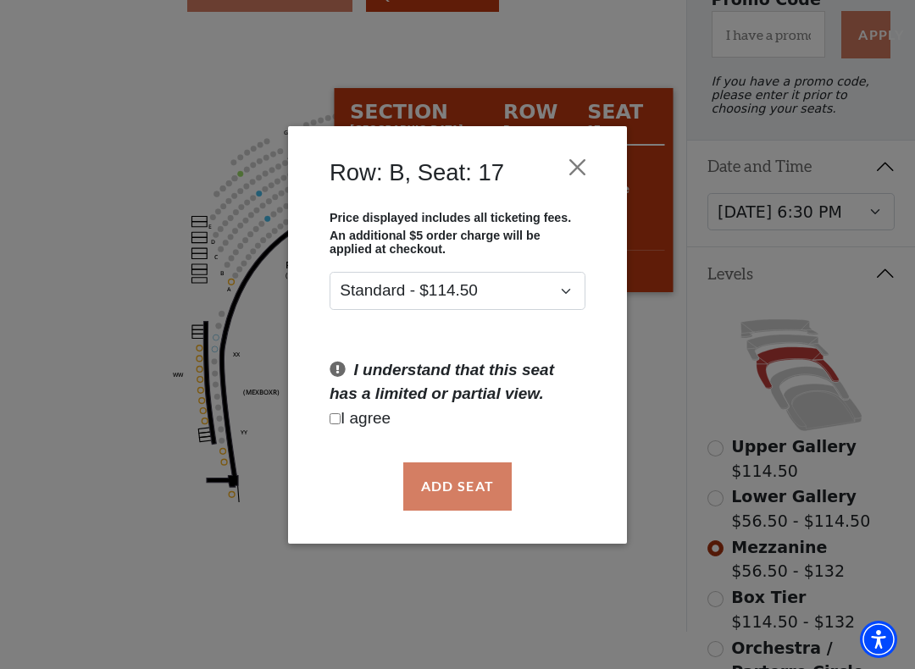
click at [325, 197] on div "Row: B, Seat: 17" at bounding box center [457, 177] width 288 height 68
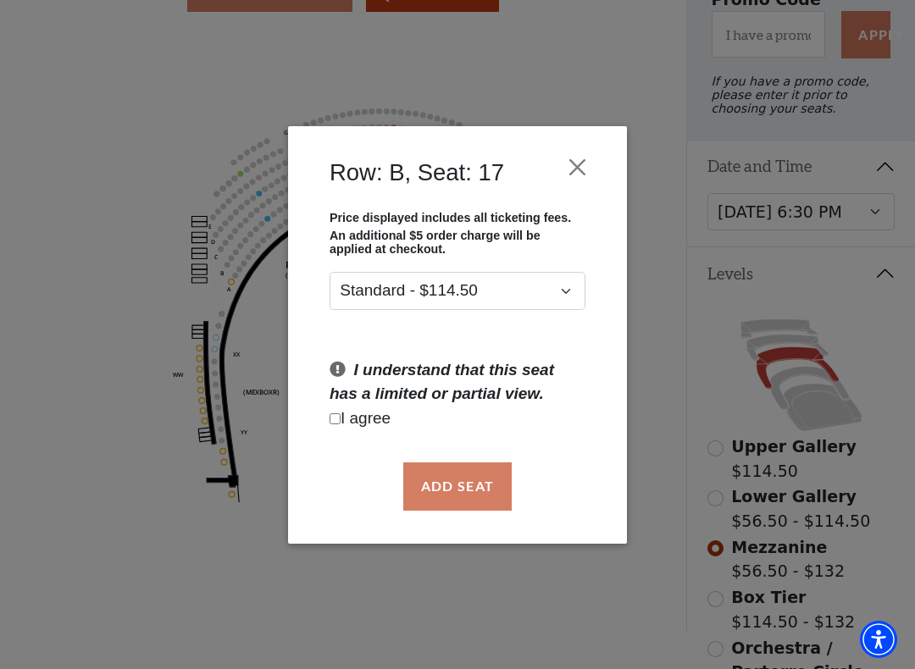
click at [582, 159] on button "Close" at bounding box center [578, 167] width 32 height 32
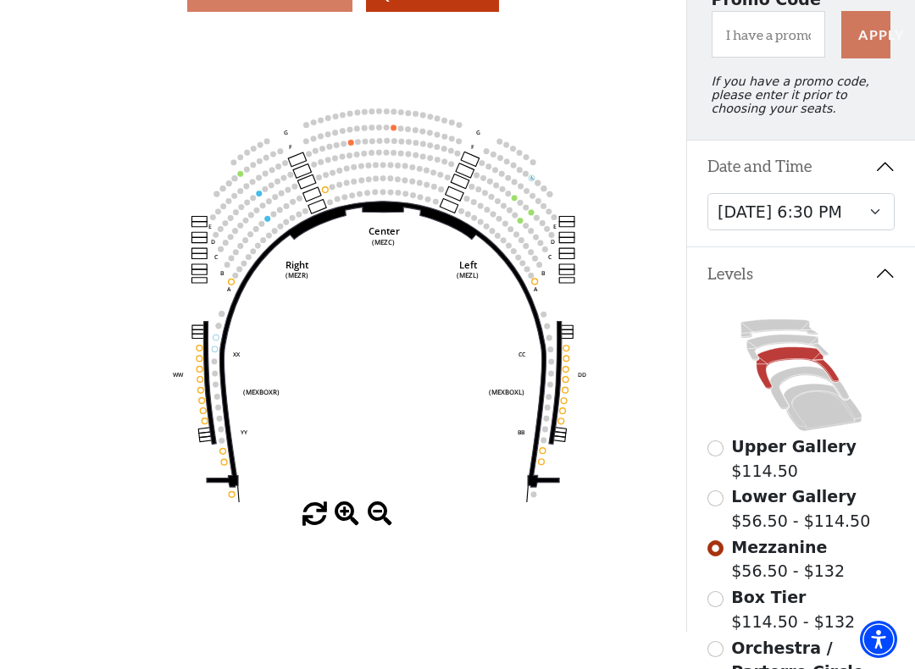
click at [778, 515] on label "Lower Gallery $56.50 - $114.50" at bounding box center [800, 509] width 139 height 48
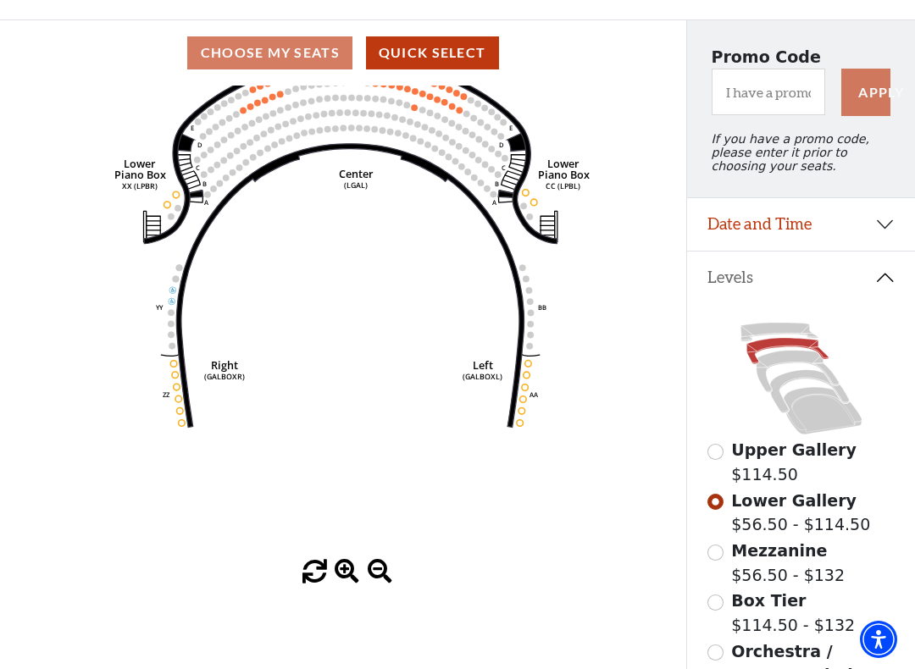
scroll to position [117, 0]
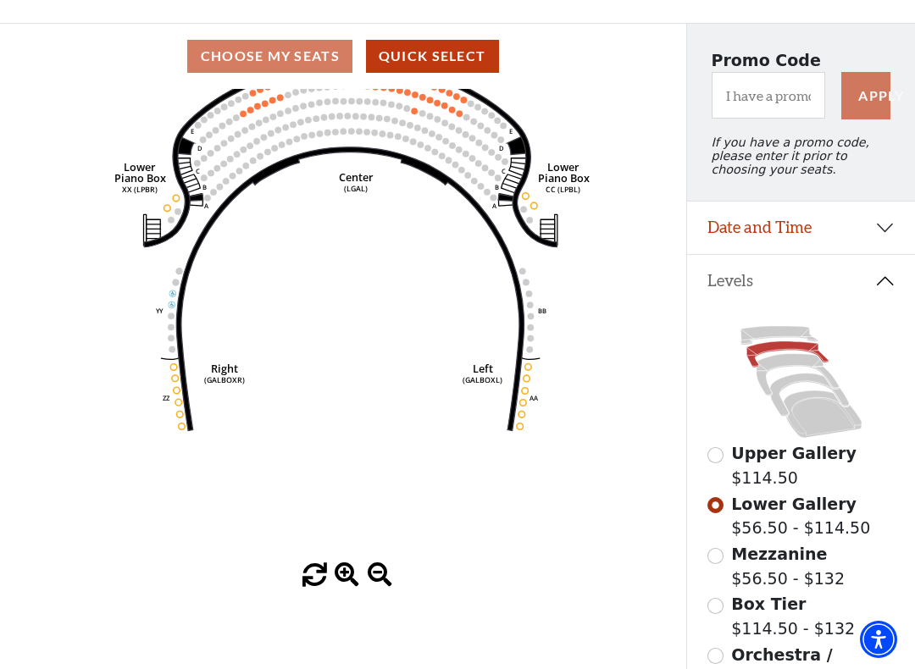
click at [723, 574] on input "Orchestra / Parterre Circle$56.50 - $132\a" at bounding box center [715, 656] width 16 height 16
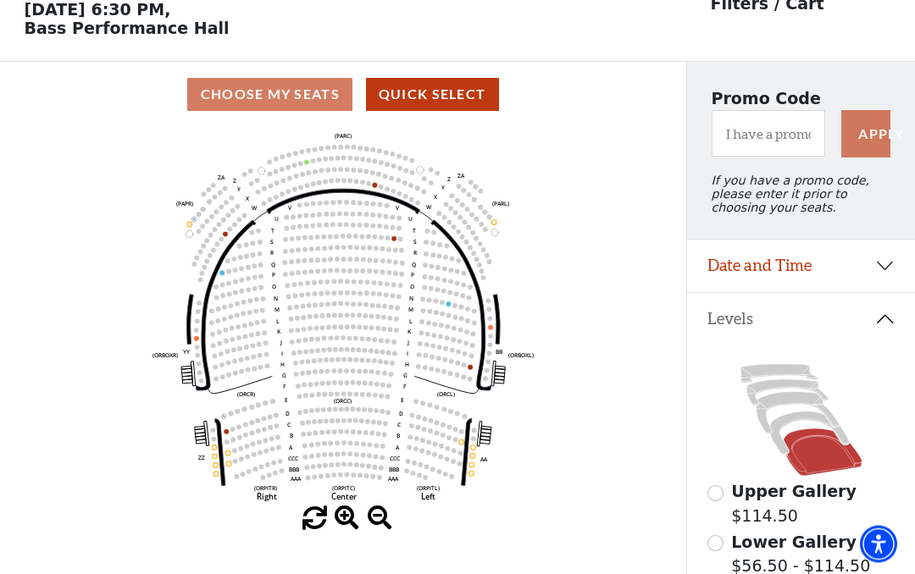
scroll to position [79, 0]
click at [818, 543] on span "Lower Gallery" at bounding box center [793, 542] width 125 height 19
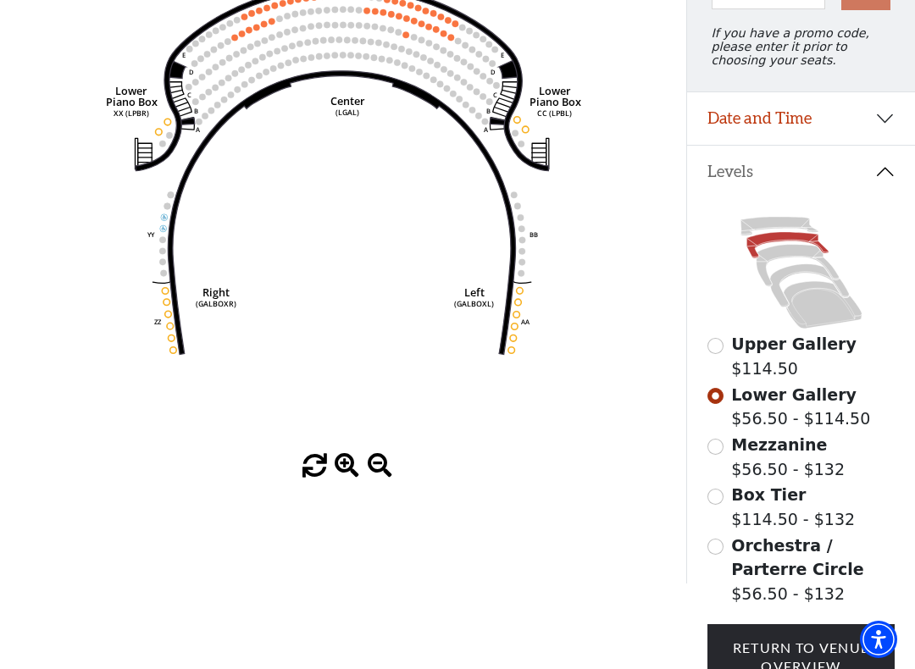
scroll to position [232, 0]
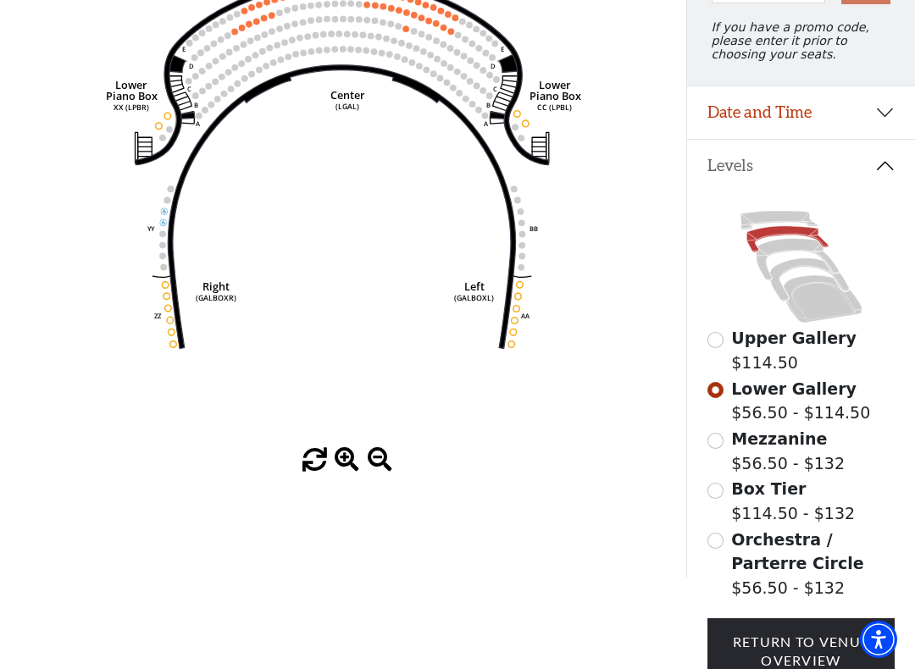
click at [721, 549] on input "Orchestra / Parterre Circle$56.50 - $132\a" at bounding box center [715, 541] width 16 height 16
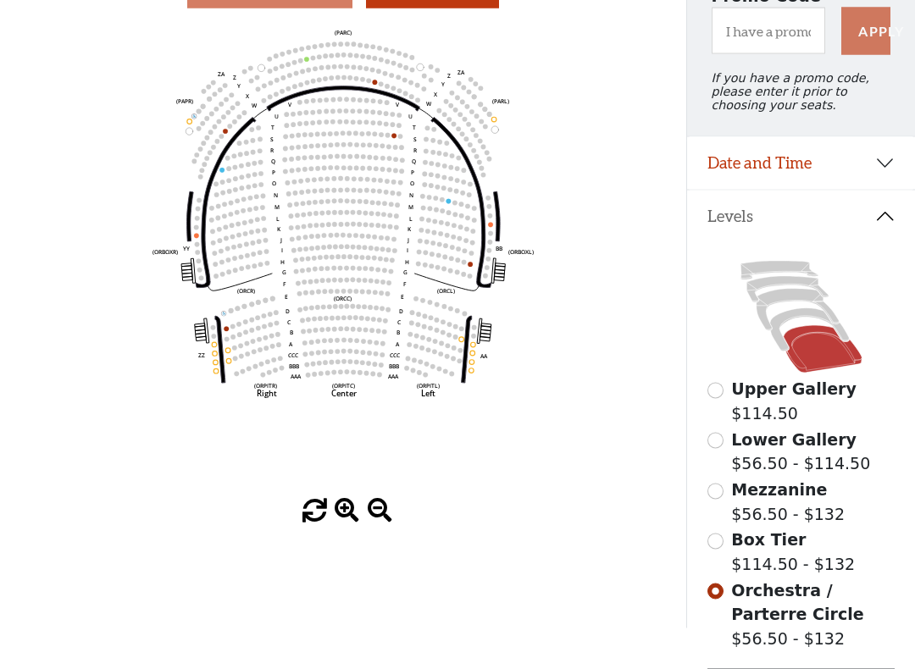
scroll to position [180, 0]
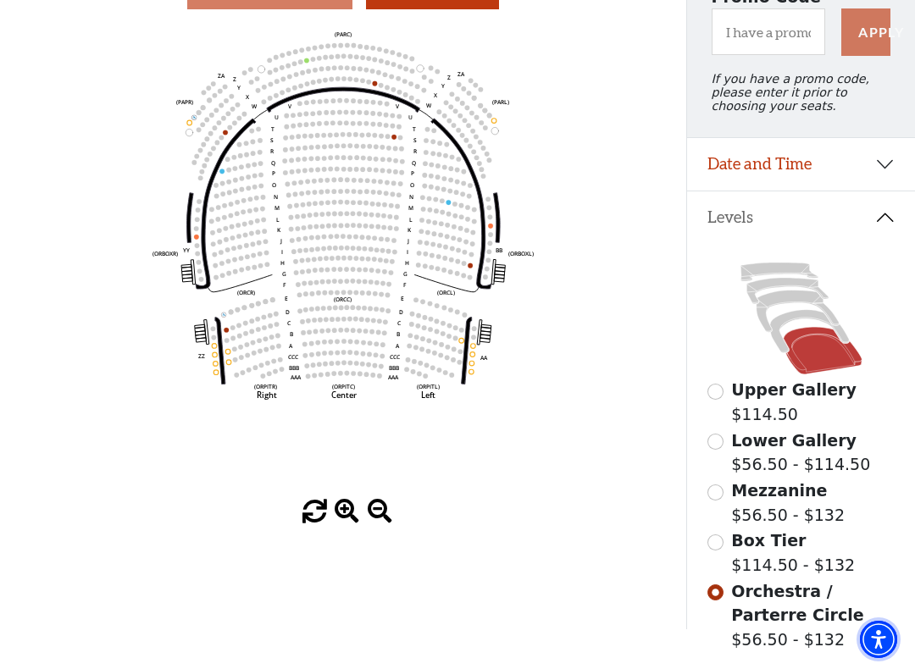
click at [388, 562] on div "Choose My Seats Quick Select Current Level Orchestra / Parterre Circle Click on…" at bounding box center [343, 294] width 686 height 669
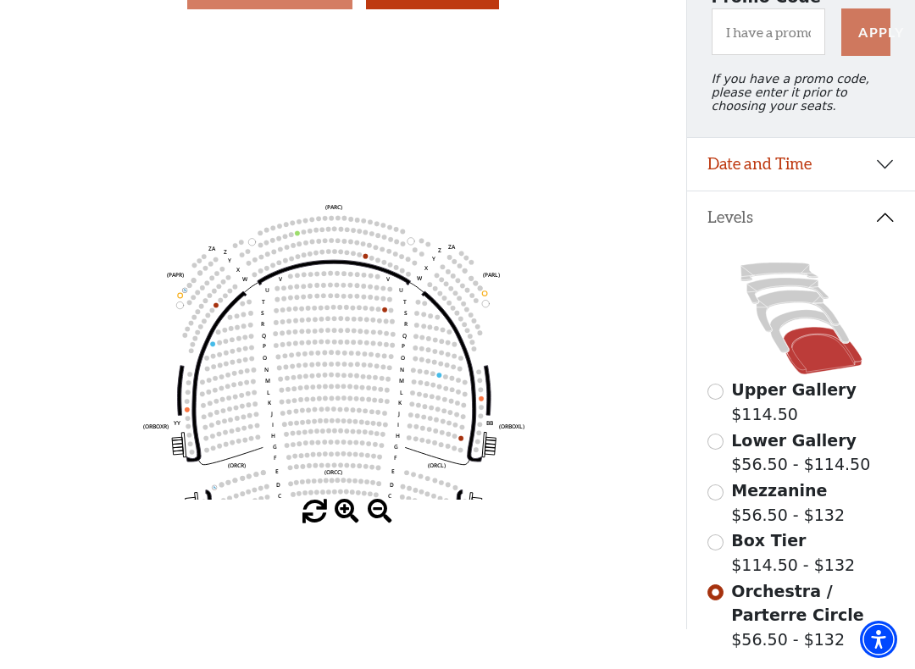
click at [371, 261] on circle at bounding box center [371, 258] width 5 height 5
click at [369, 248] on circle at bounding box center [369, 245] width 5 height 5
click at [371, 260] on circle at bounding box center [371, 258] width 5 height 5
click at [369, 248] on circle at bounding box center [369, 245] width 5 height 5
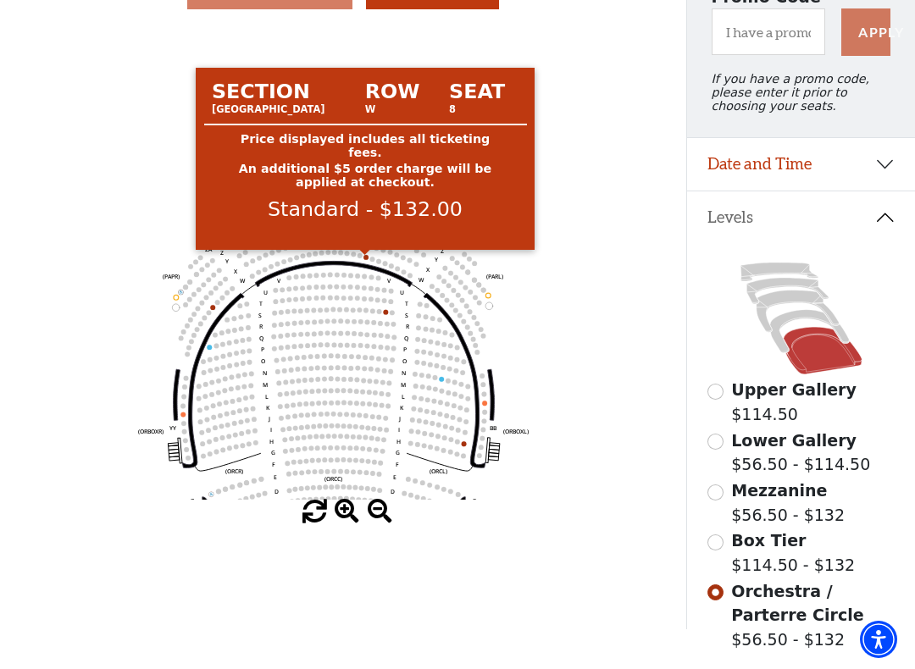
click at [370, 262] on circle at bounding box center [371, 259] width 5 height 5
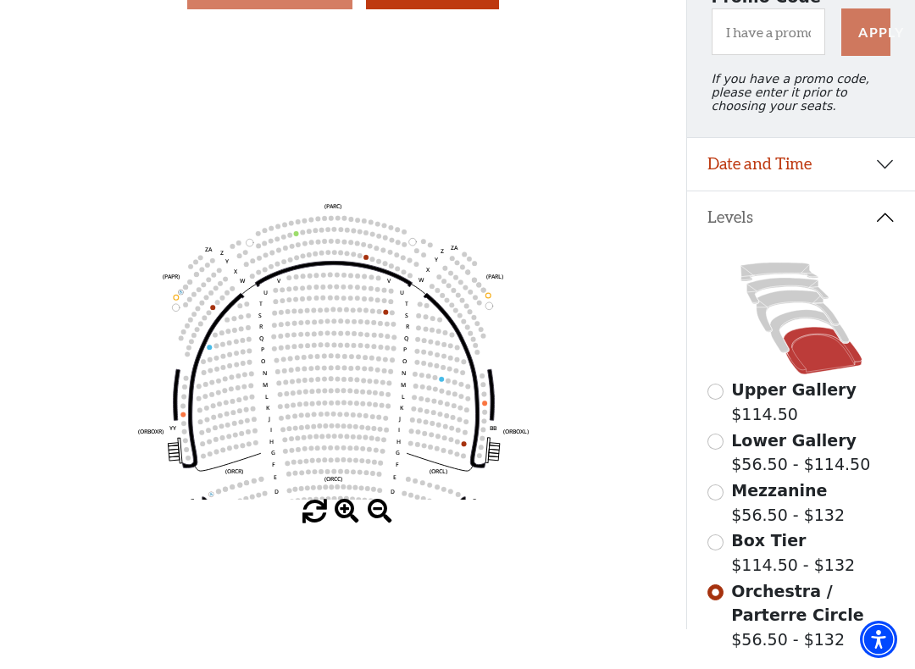
click at [373, 262] on circle at bounding box center [371, 259] width 5 height 5
click at [380, 261] on icon "Left (ORPITL) Right (ORPITR) Center (ORPITC) ZZ AA YY BB ZA ZA (ORCL) (ORCR) (O…" at bounding box center [344, 262] width 618 height 474
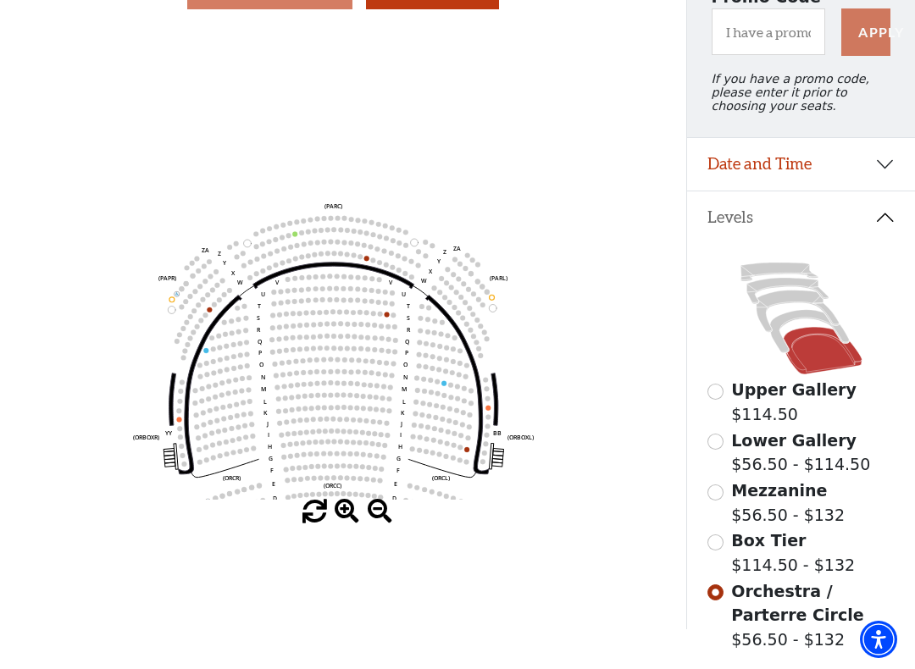
click at [379, 265] on circle at bounding box center [379, 262] width 5 height 5
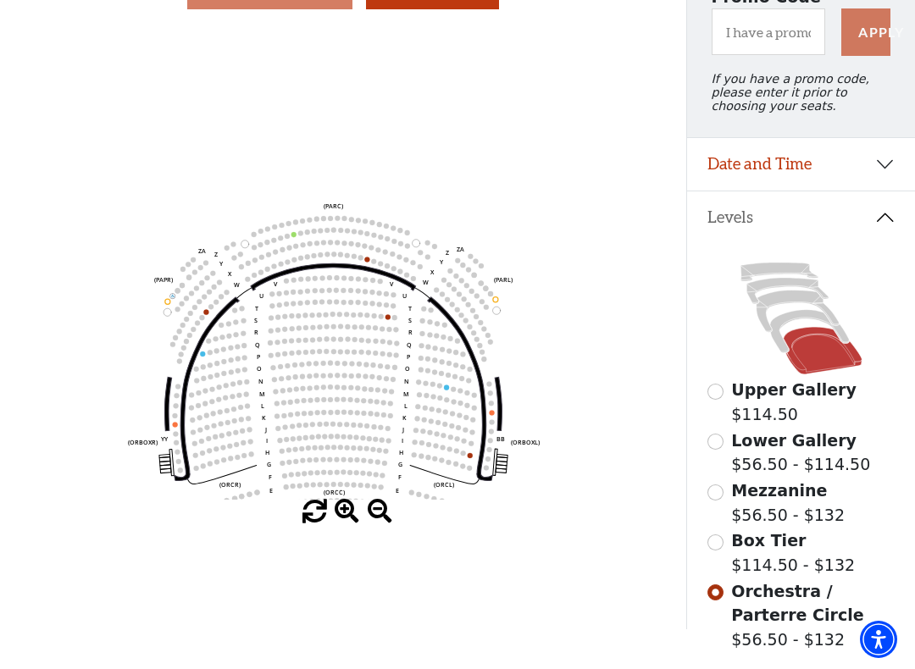
click at [373, 263] on circle at bounding box center [373, 260] width 5 height 5
click at [366, 248] on circle at bounding box center [364, 245] width 5 height 5
click at [372, 264] on icon "Left (ORPITL) Right (ORPITR) Center (ORPITC) ZZ AA YY BB ZA ZA (ORCL) (ORCR) (O…" at bounding box center [344, 262] width 618 height 474
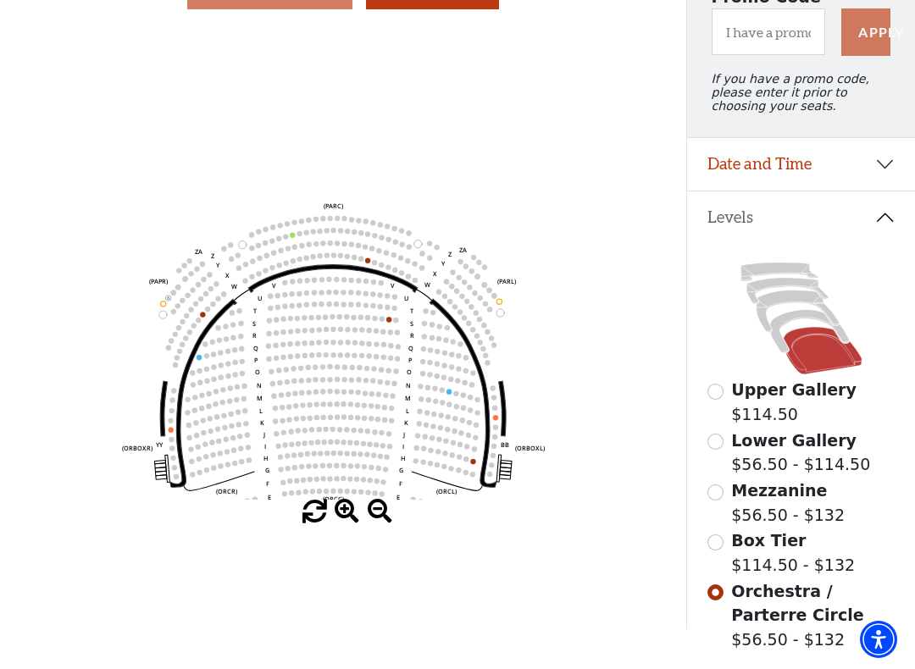
click at [369, 263] on circle at bounding box center [366, 260] width 5 height 5
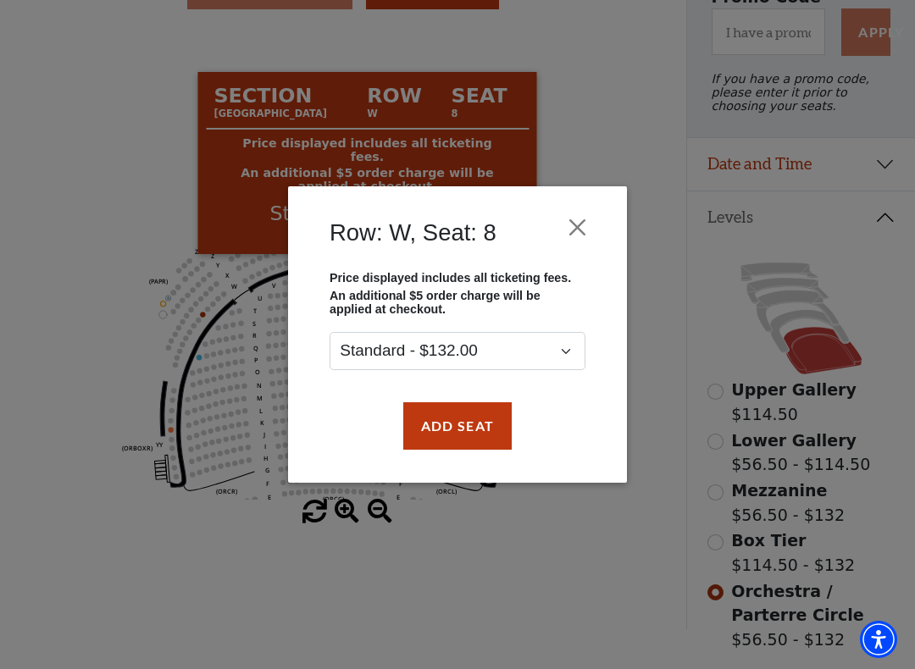
click at [589, 228] on button "Close" at bounding box center [578, 227] width 32 height 32
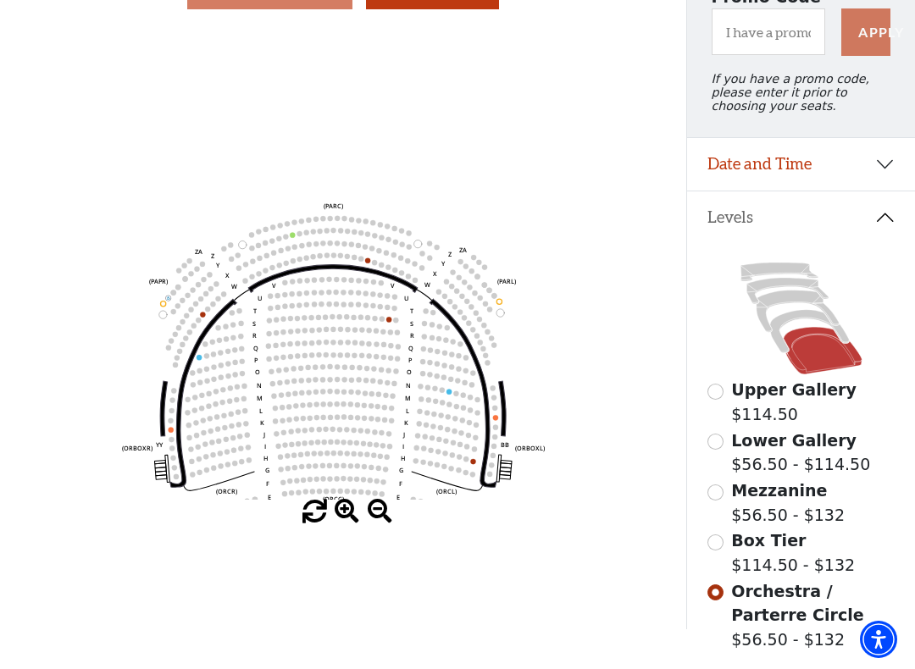
click at [477, 464] on icon "Left (ORPITL) Right (ORPITR) Center (ORPITC) ZZ AA YY BB ZA ZA (ORCL) (ORCR) (O…" at bounding box center [344, 262] width 618 height 474
click at [479, 467] on icon "Left (ORPITL) Right (ORPITR) Center (ORPITC) ZZ AA YY BB ZA ZA (ORCL) (ORCR) (O…" at bounding box center [344, 262] width 618 height 474
click at [474, 464] on circle at bounding box center [472, 461] width 5 height 5
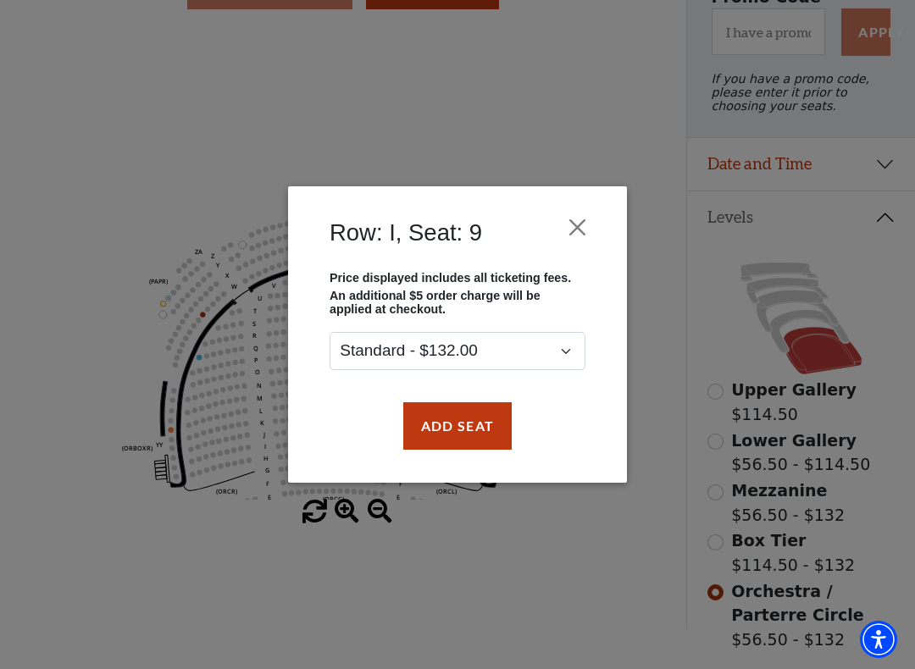
click at [592, 221] on button "Close" at bounding box center [578, 227] width 32 height 32
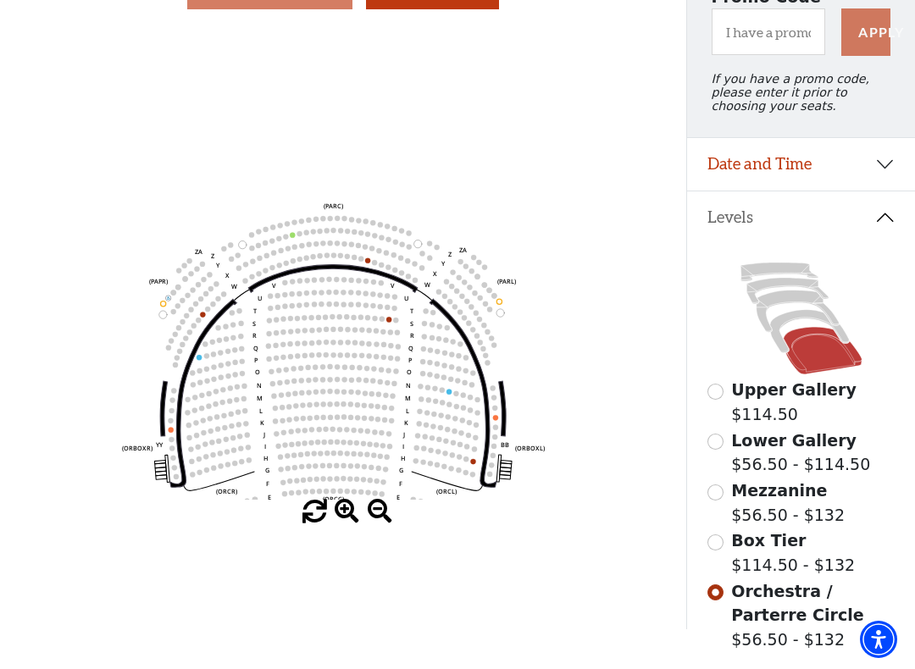
click at [446, 380] on circle at bounding box center [443, 376] width 5 height 5
click at [456, 396] on circle at bounding box center [455, 393] width 5 height 5
click at [442, 391] on circle at bounding box center [441, 389] width 5 height 5
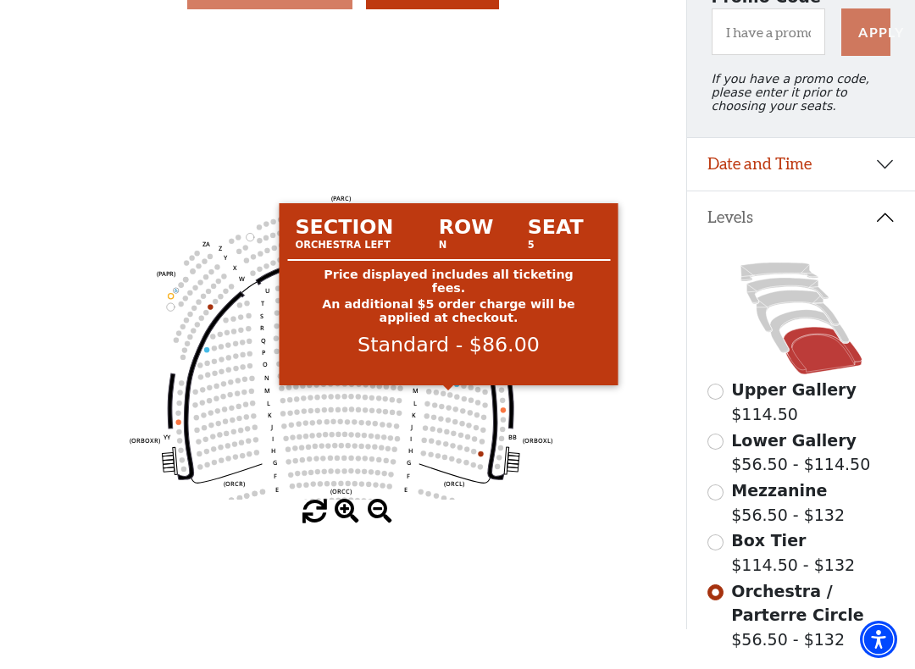
click at [453, 386] on circle at bounding box center [455, 383] width 5 height 5
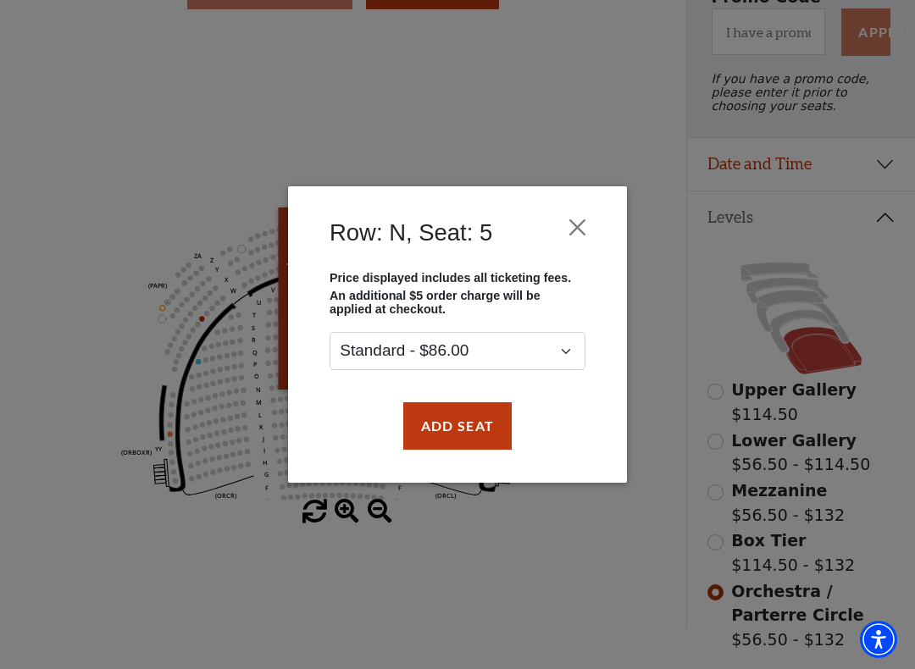
click at [580, 228] on button "Close" at bounding box center [578, 227] width 32 height 32
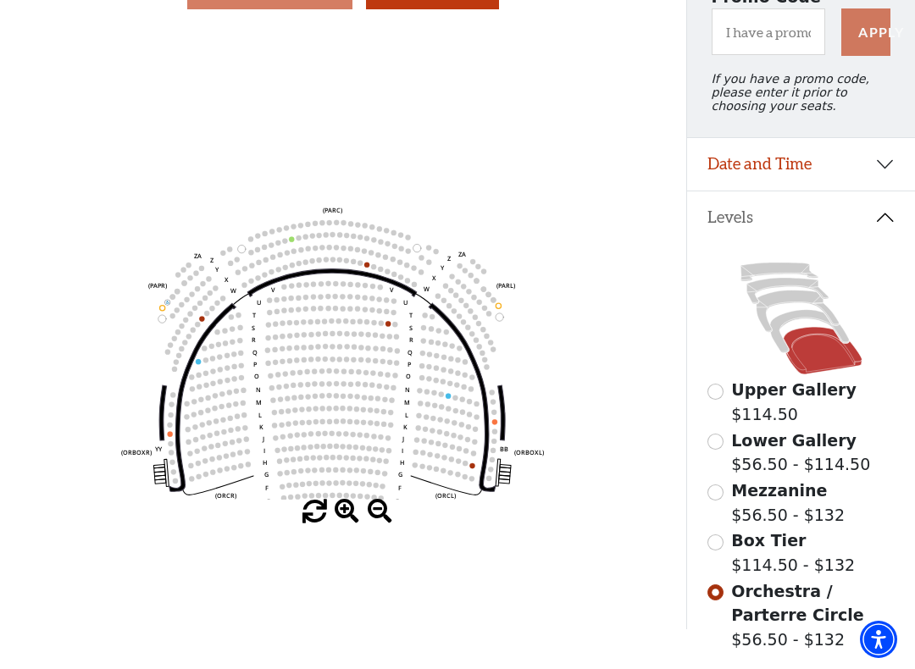
click at [198, 364] on circle at bounding box center [197, 361] width 5 height 5
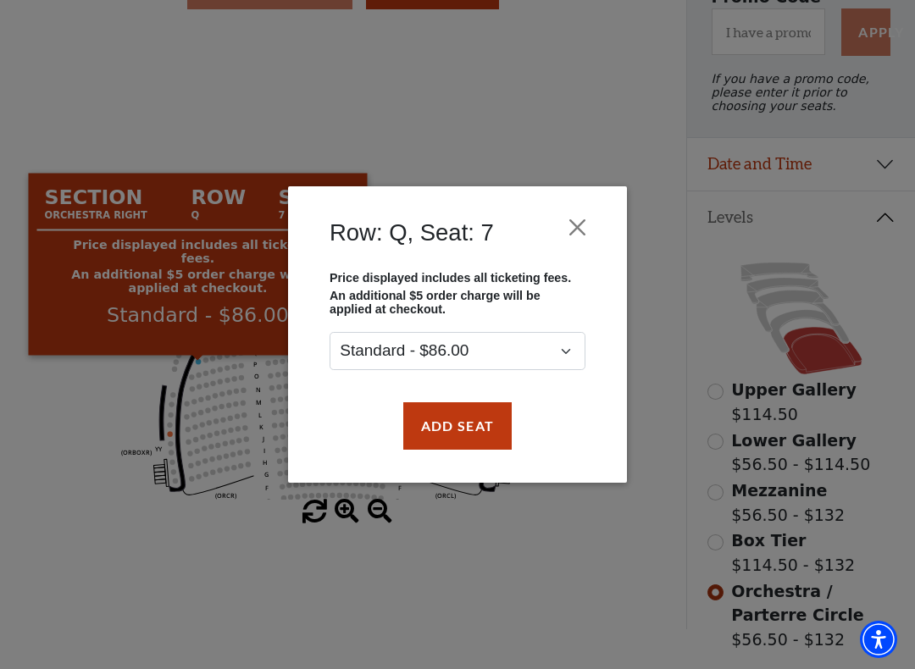
click at [530, 136] on div "Row: Q, Seat: 7 Price displayed includes all ticketing fees. An additional $5 o…" at bounding box center [457, 334] width 915 height 669
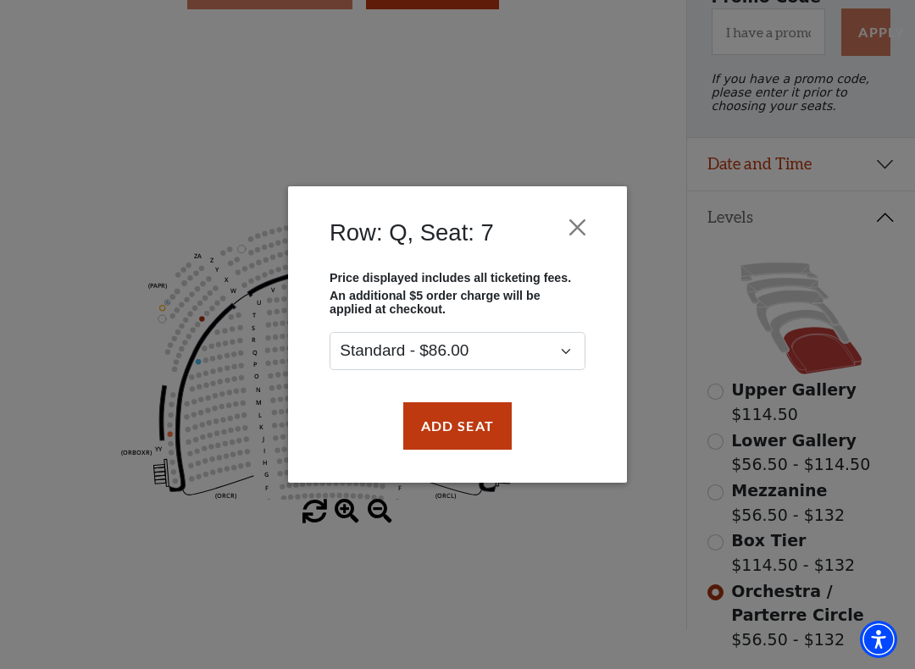
click at [575, 226] on button "Close" at bounding box center [578, 227] width 32 height 32
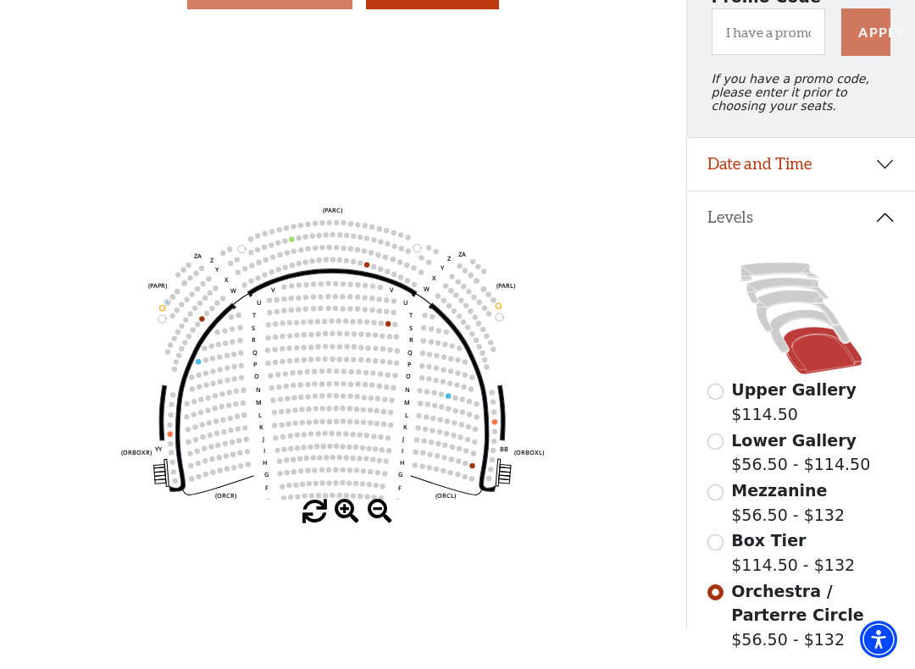
click at [351, 424] on circle at bounding box center [349, 421] width 5 height 5
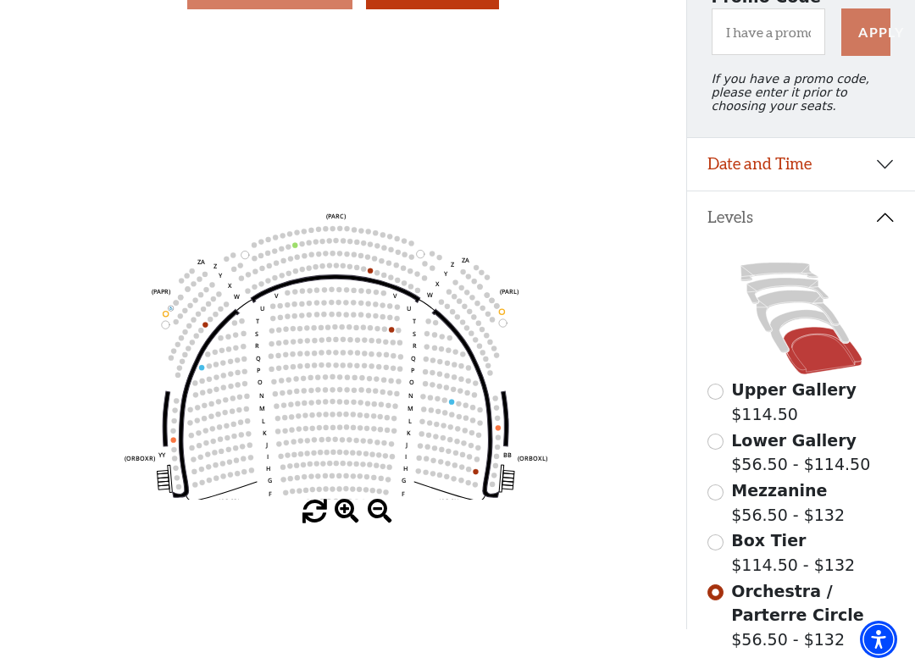
click at [348, 417] on circle at bounding box center [345, 414] width 5 height 5
click at [366, 368] on circle at bounding box center [363, 365] width 5 height 5
click at [346, 519] on span at bounding box center [347, 512] width 25 height 25
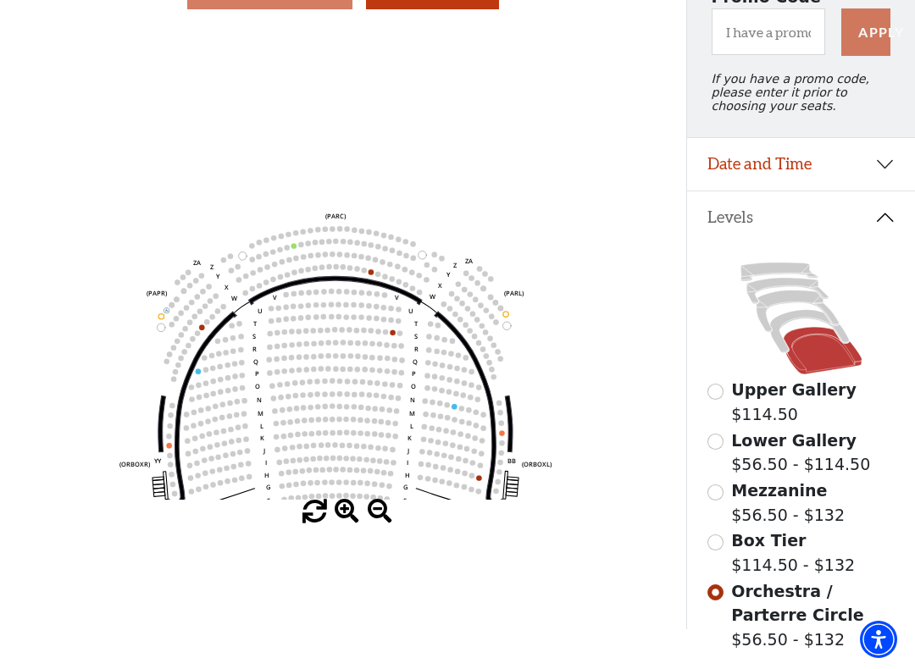
click at [348, 519] on span at bounding box center [347, 512] width 25 height 25
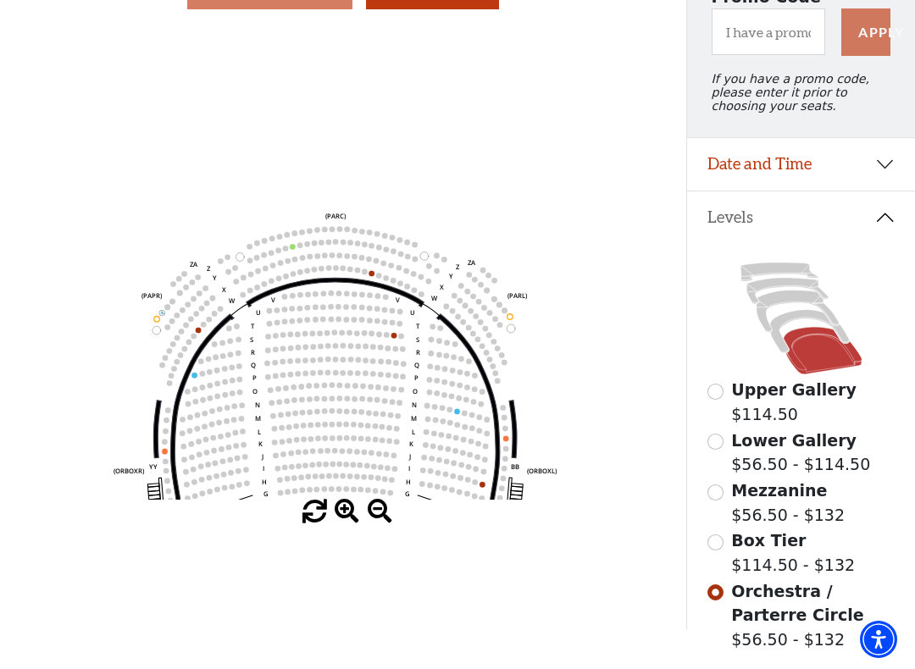
click at [350, 517] on span at bounding box center [347, 512] width 25 height 25
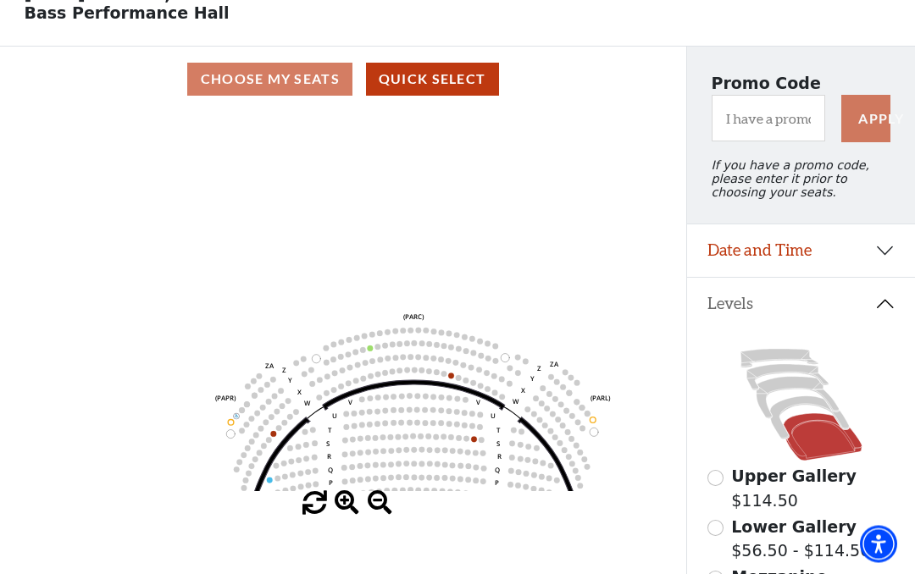
scroll to position [0, 0]
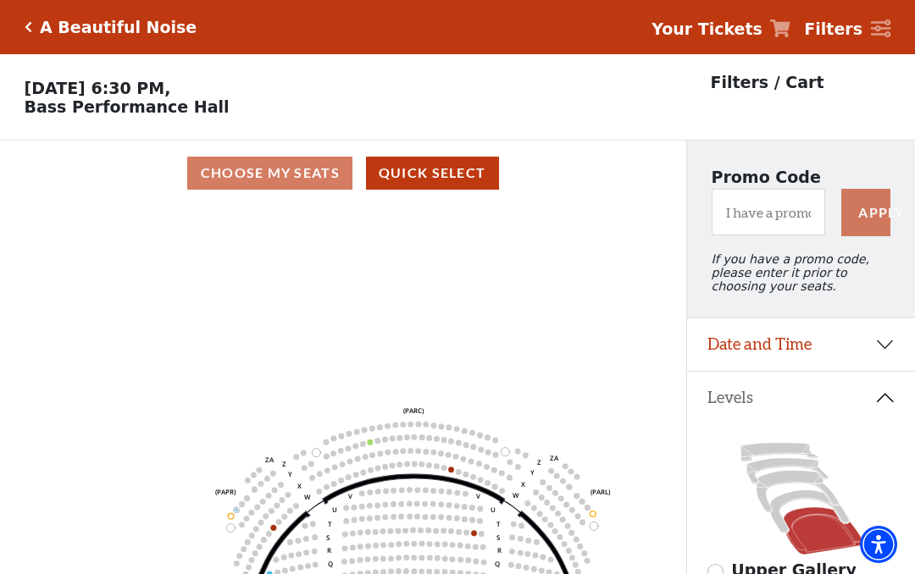
click at [165, 94] on p "Sunday, November 2 at 6:30 PM, Bass Performance Hall" at bounding box center [343, 97] width 686 height 37
click at [163, 112] on p "Sunday, November 2 at 6:30 PM, Bass Performance Hall" at bounding box center [343, 97] width 686 height 37
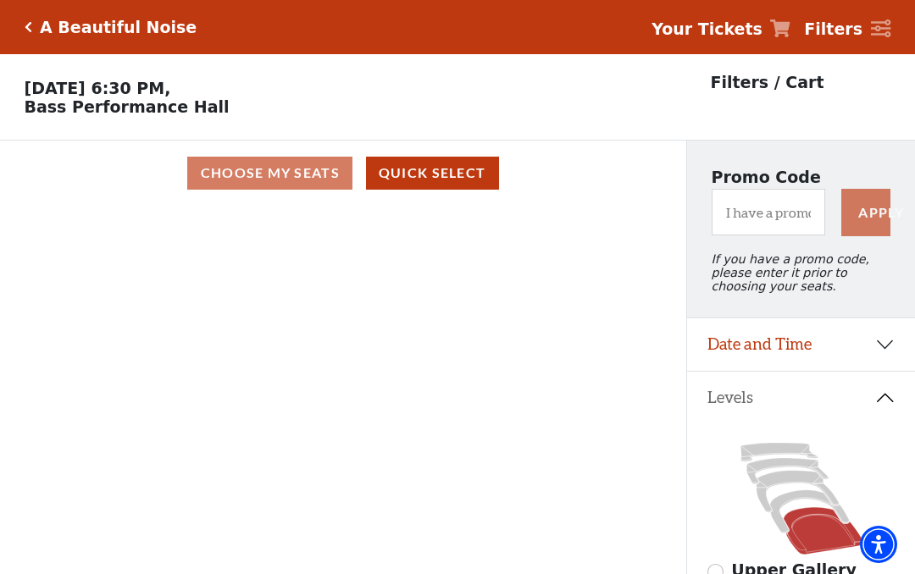
click at [751, 34] on strong "Your Tickets" at bounding box center [707, 28] width 111 height 19
click at [787, 32] on icon at bounding box center [780, 28] width 20 height 18
click at [478, 169] on button "Quick Select" at bounding box center [432, 173] width 133 height 33
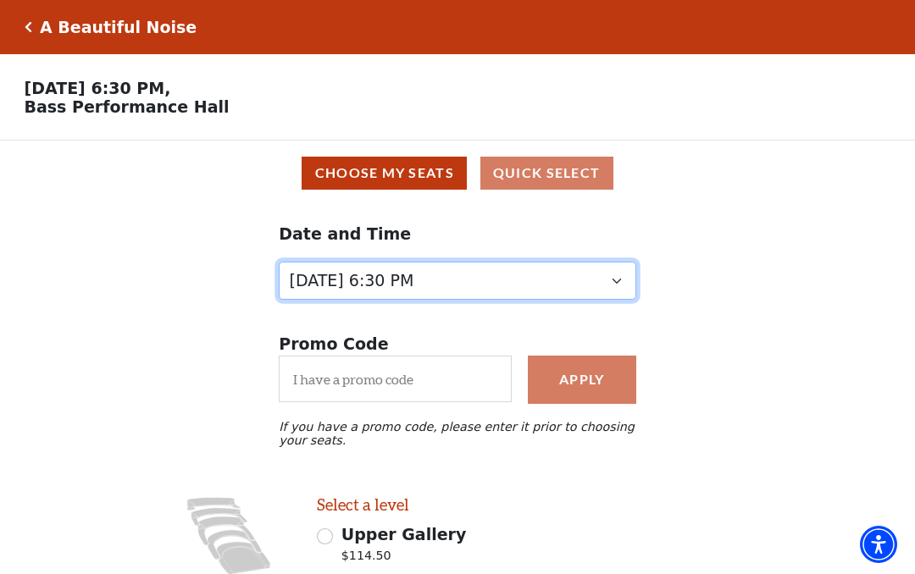
click at [630, 284] on select "Tuesday, October 28 at 7:30 PM Wednesday, October 29 at 7:30 PM Thursday, Octob…" at bounding box center [458, 281] width 358 height 38
select select "6226"
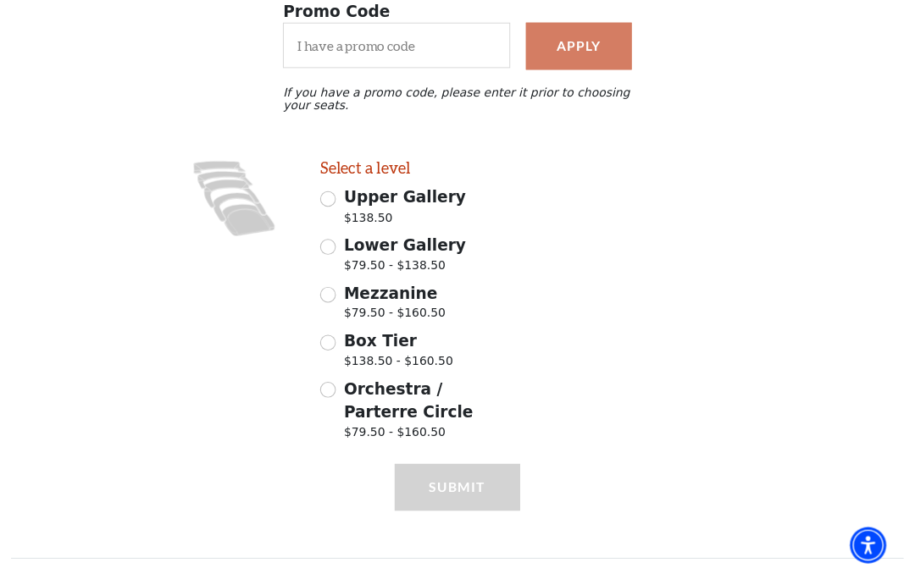
scroll to position [340, 0]
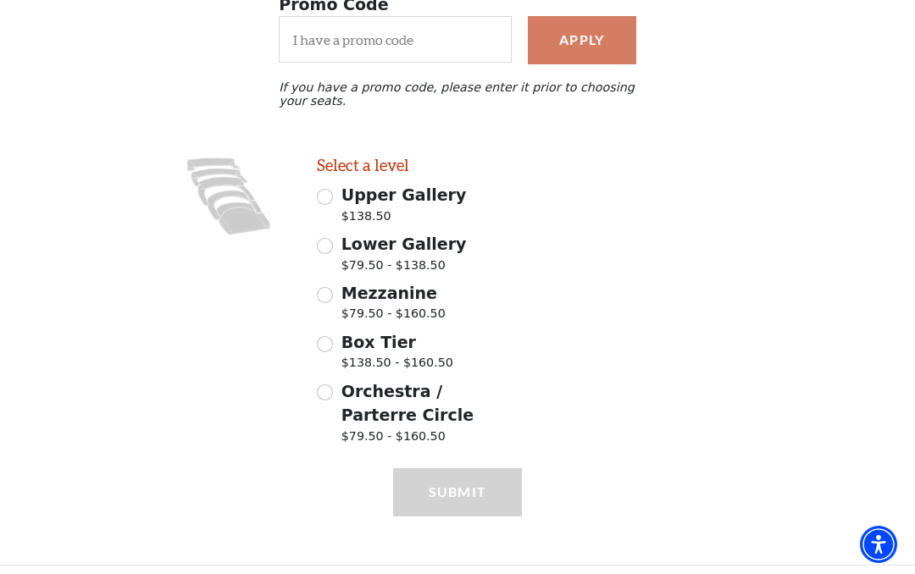
click at [393, 308] on span "$79.50 - $160.50" at bounding box center [393, 316] width 104 height 23
click at [333, 303] on input "Mezzanine $79.50 - $160.50" at bounding box center [325, 295] width 16 height 16
radio input "true"
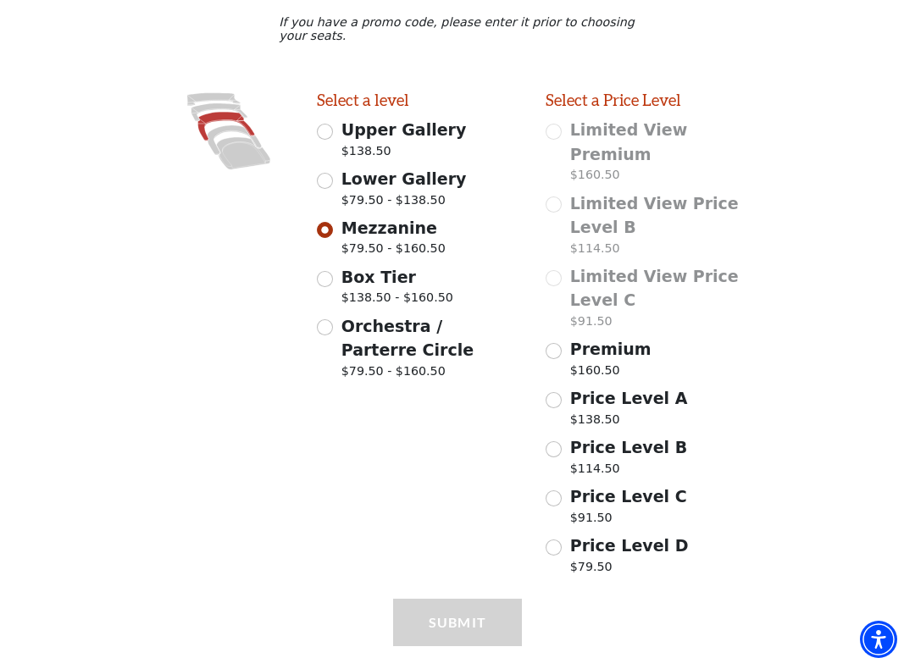
scroll to position [406, 0]
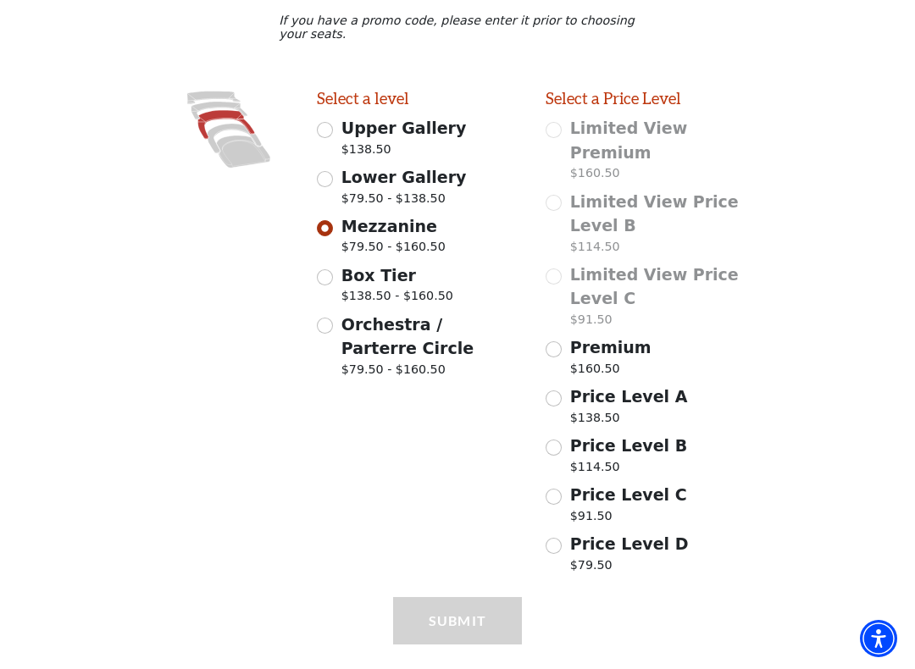
click at [502, 574] on div "Submit" at bounding box center [457, 646] width 129 height 96
click at [496, 574] on div "Submit" at bounding box center [457, 646] width 129 height 96
click at [497, 574] on div "Submit" at bounding box center [457, 646] width 129 height 96
click at [479, 574] on div "Submit" at bounding box center [457, 646] width 129 height 96
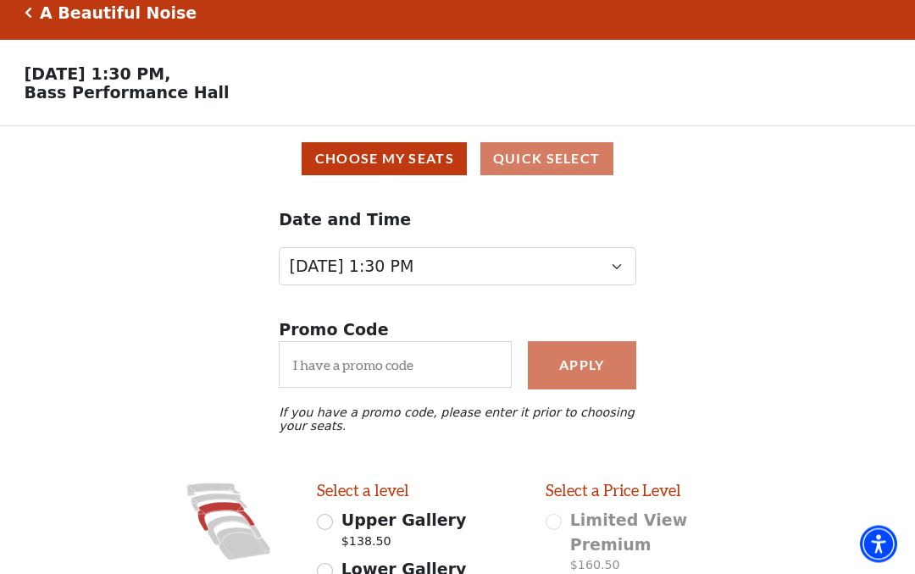
scroll to position [0, 0]
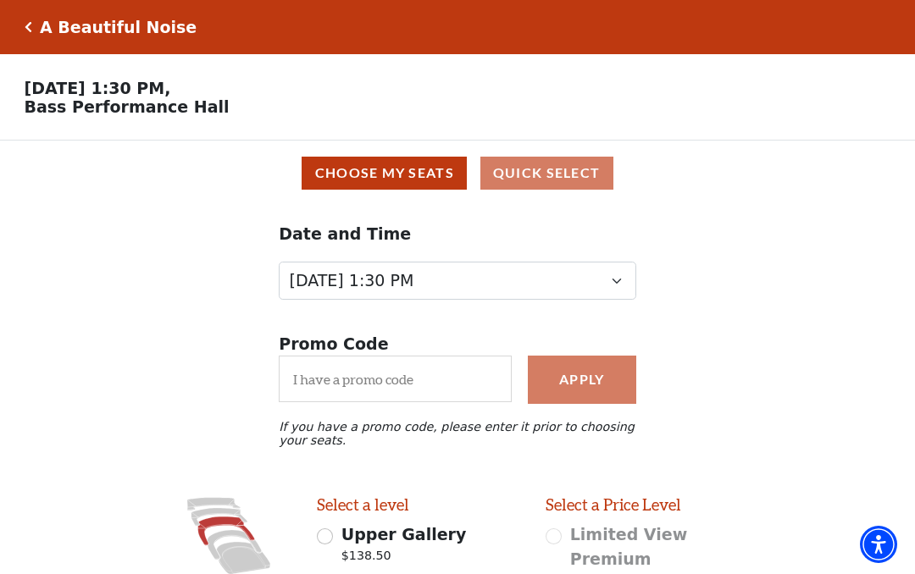
click at [576, 175] on div "Choose My Seats Quick Select" at bounding box center [457, 173] width 891 height 33
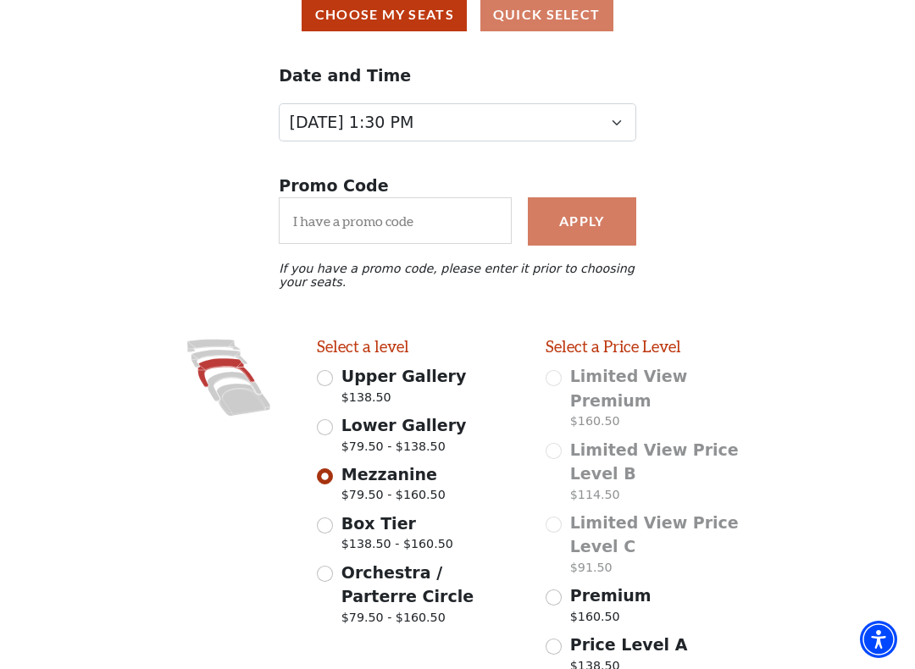
scroll to position [167, 0]
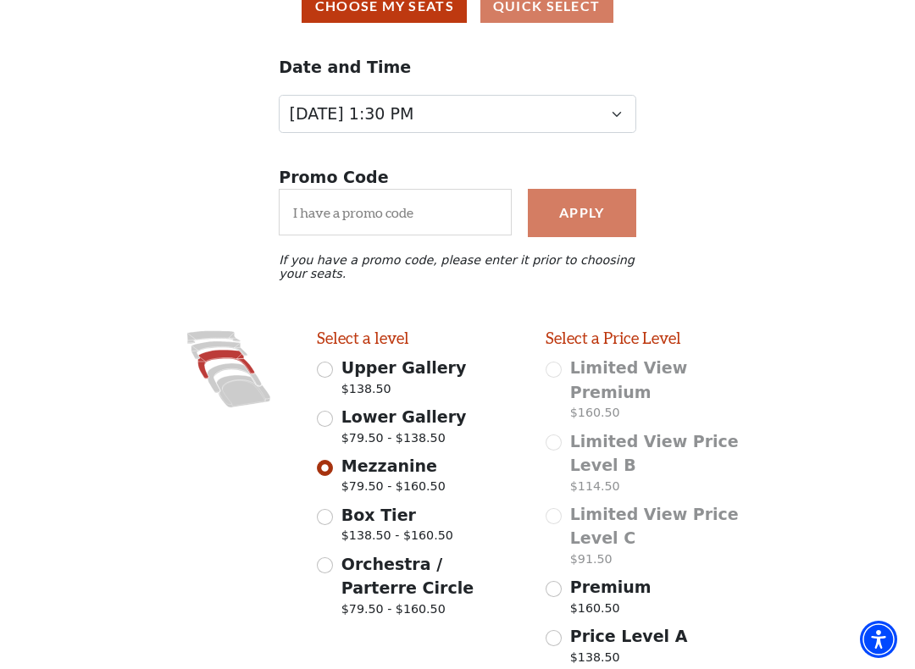
click at [392, 468] on span "Mezzanine" at bounding box center [389, 466] width 96 height 19
click at [333, 468] on input "Mezzanine $79.50 - $160.50" at bounding box center [325, 468] width 16 height 16
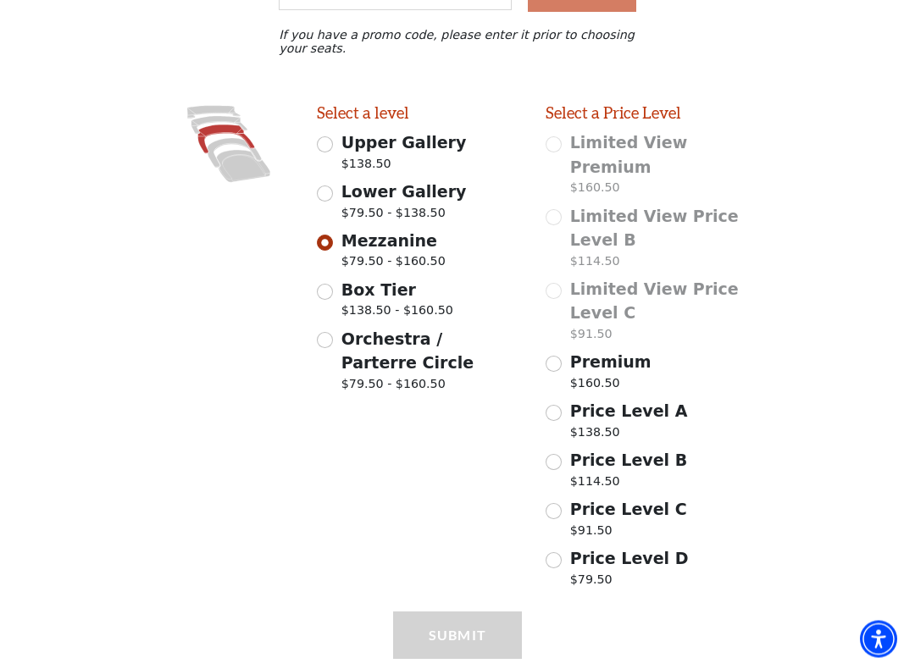
scroll to position [421, 0]
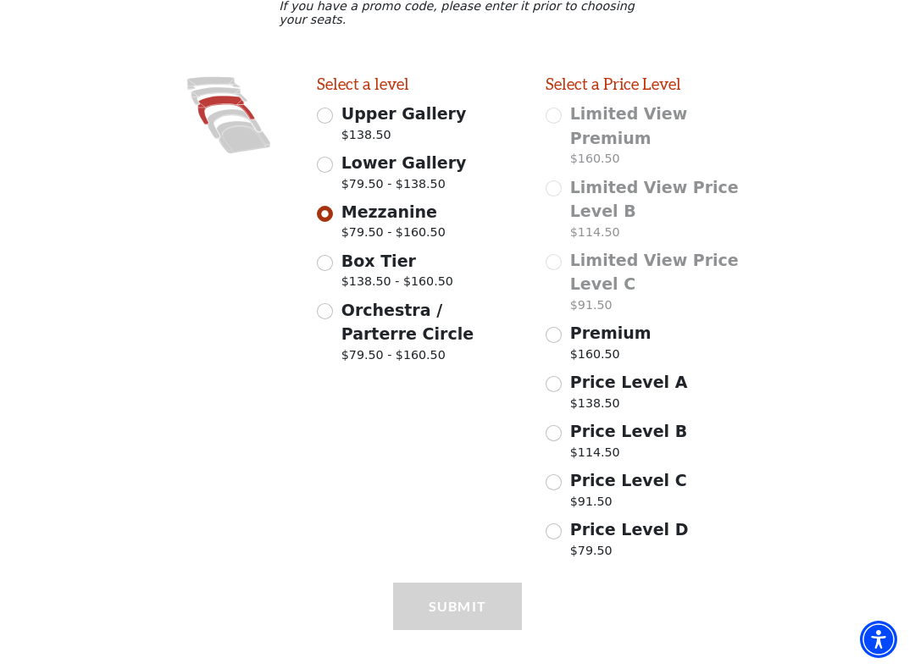
click at [396, 216] on span "Mezzanine" at bounding box center [389, 211] width 96 height 19
click at [333, 216] on input "Mezzanine $79.50 - $160.50" at bounding box center [325, 214] width 16 height 16
click at [388, 229] on span "$79.50 - $160.50" at bounding box center [393, 235] width 104 height 23
click at [333, 222] on input "Mezzanine $79.50 - $160.50" at bounding box center [325, 214] width 16 height 16
click at [406, 213] on span "Mezzanine" at bounding box center [389, 211] width 96 height 19
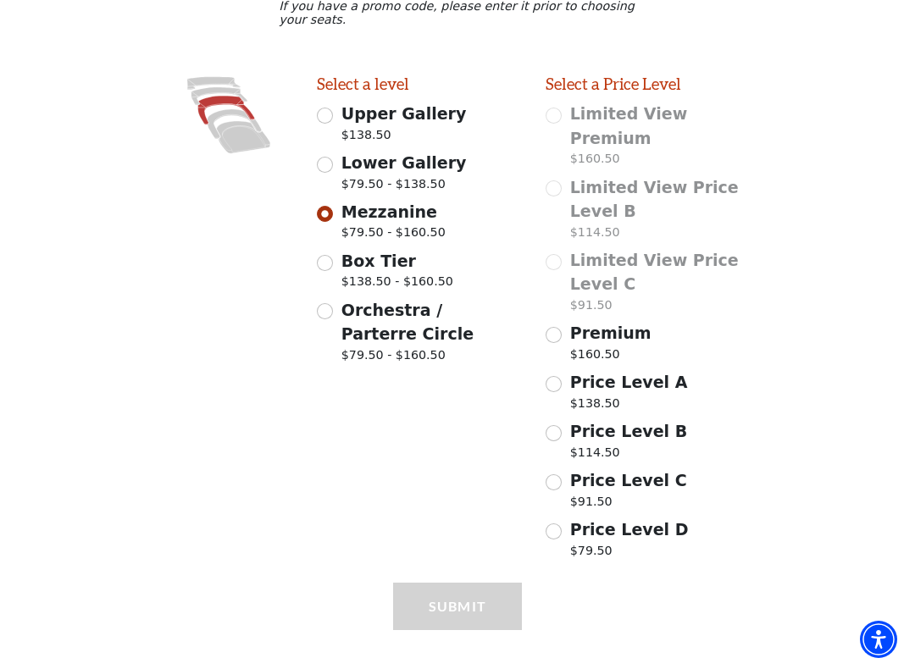
click at [333, 213] on input "Mezzanine $79.50 - $160.50" at bounding box center [325, 214] width 16 height 16
click at [597, 542] on p "$79.50" at bounding box center [629, 553] width 119 height 23
click at [562, 524] on input "Price Level D $79.50" at bounding box center [554, 532] width 16 height 16
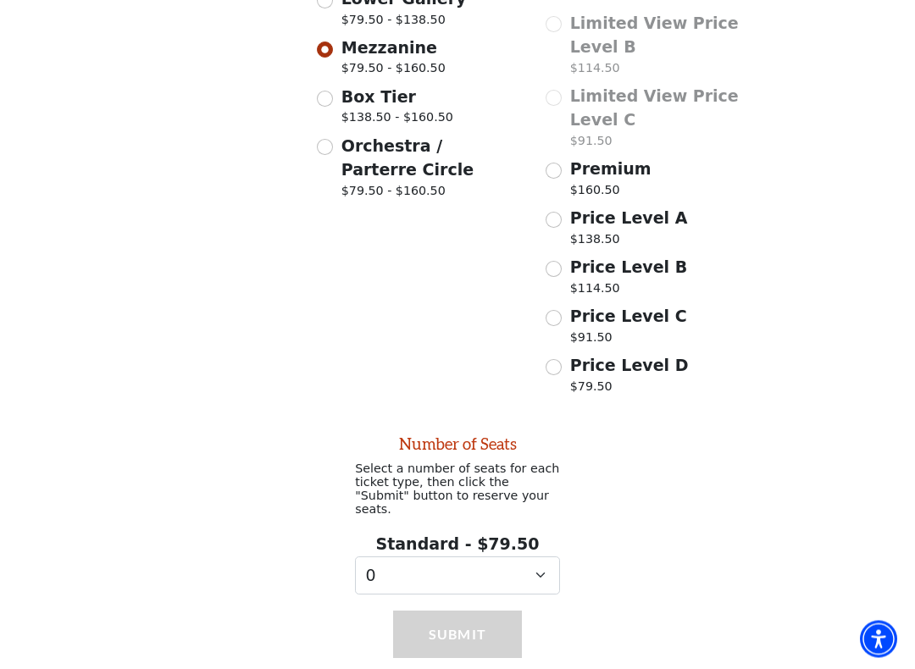
scroll to position [603, 0]
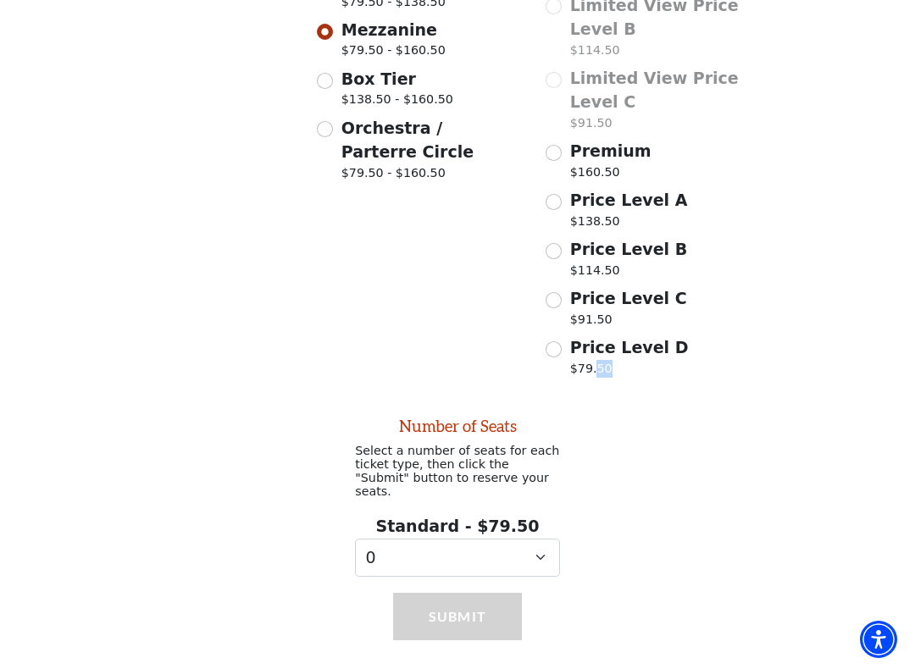
click at [624, 360] on p "$79.50" at bounding box center [629, 371] width 119 height 23
click at [562, 347] on input "Price Level D $79.50" at bounding box center [554, 349] width 16 height 16
radio input "true"
click at [616, 360] on p "$79.50" at bounding box center [629, 371] width 119 height 23
click at [562, 352] on input "Price Level D $79.50" at bounding box center [554, 349] width 16 height 16
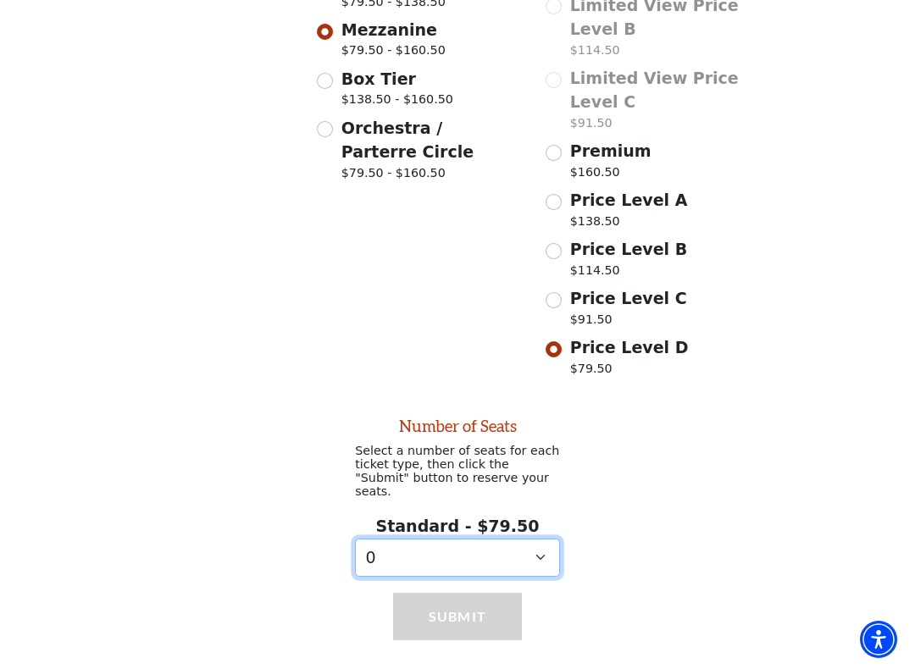
click at [553, 539] on select "0 1" at bounding box center [457, 558] width 205 height 38
click at [554, 539] on select "0 1" at bounding box center [457, 558] width 205 height 38
click at [391, 539] on select "0 1" at bounding box center [457, 558] width 205 height 38
click at [546, 539] on select "0 1" at bounding box center [457, 558] width 205 height 38
click at [557, 539] on select "0 1" at bounding box center [457, 558] width 205 height 38
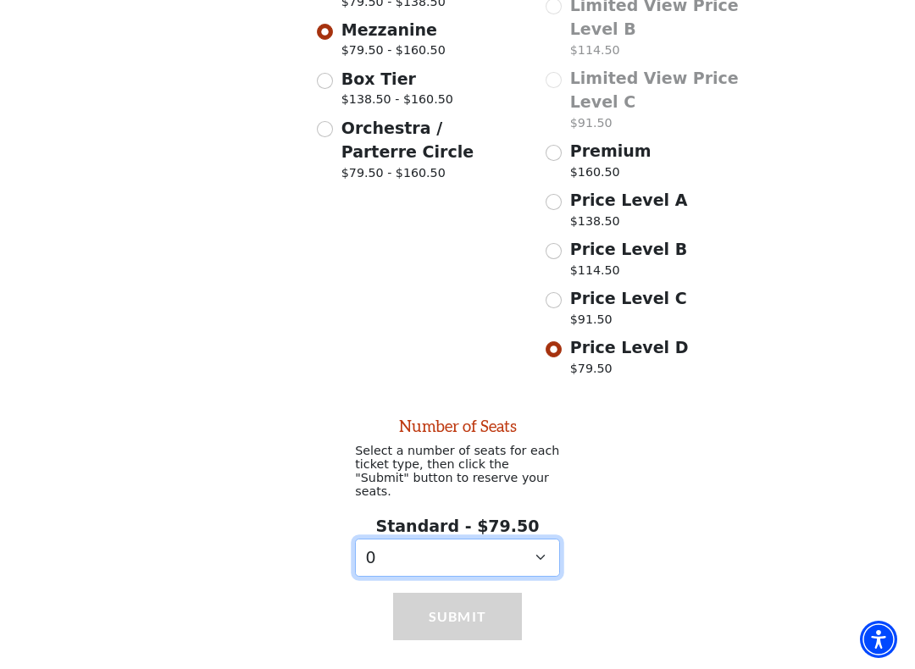
select select "1"
click at [551, 539] on select "0 1" at bounding box center [457, 558] width 205 height 38
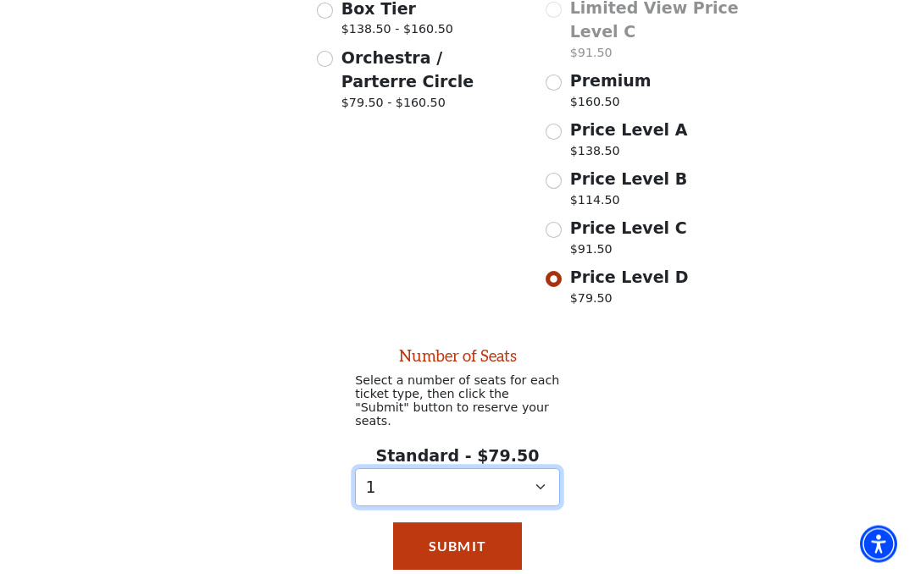
scroll to position [698, 0]
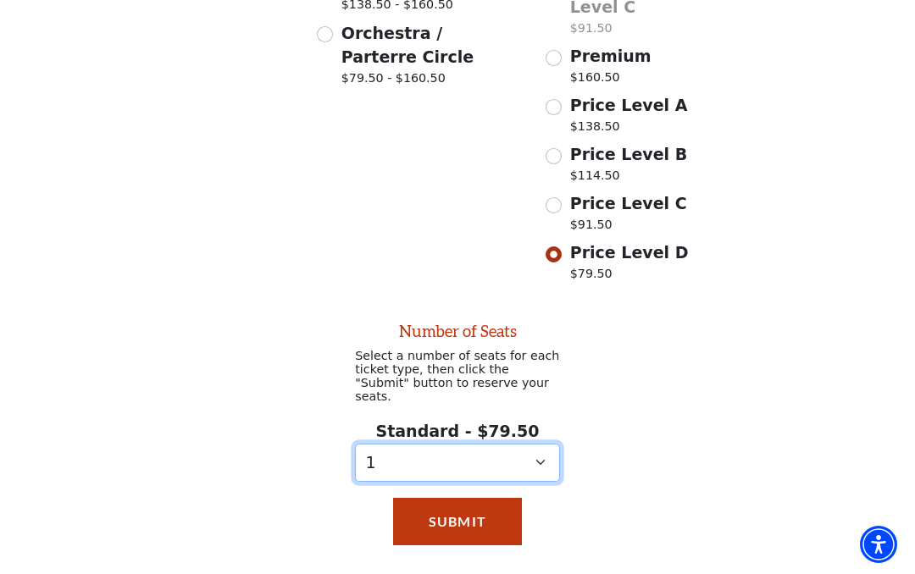
click at [555, 444] on select "0 1" at bounding box center [457, 463] width 205 height 38
click at [540, 444] on select "0 1" at bounding box center [457, 463] width 205 height 38
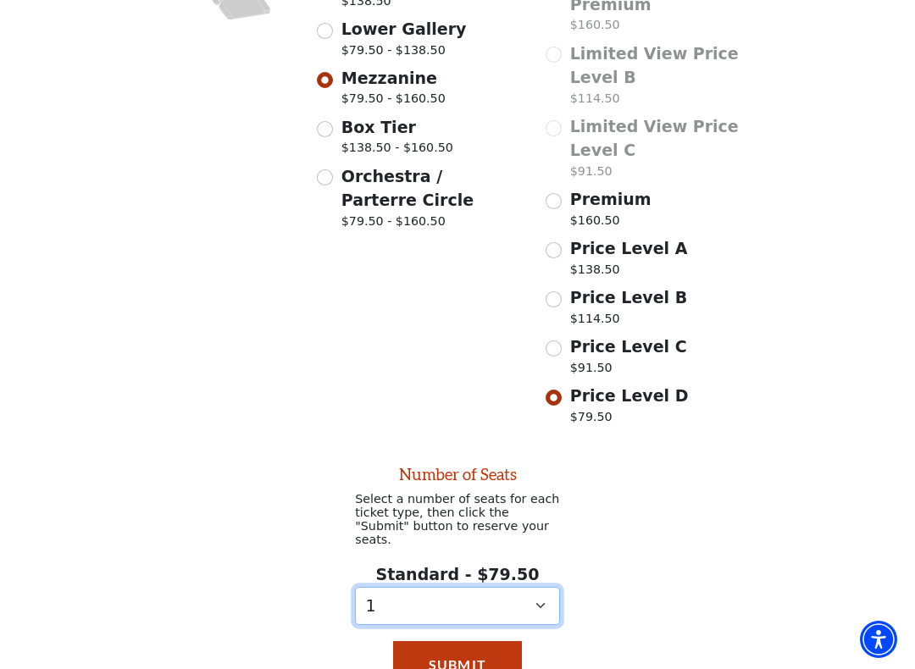
scroll to position [561, 0]
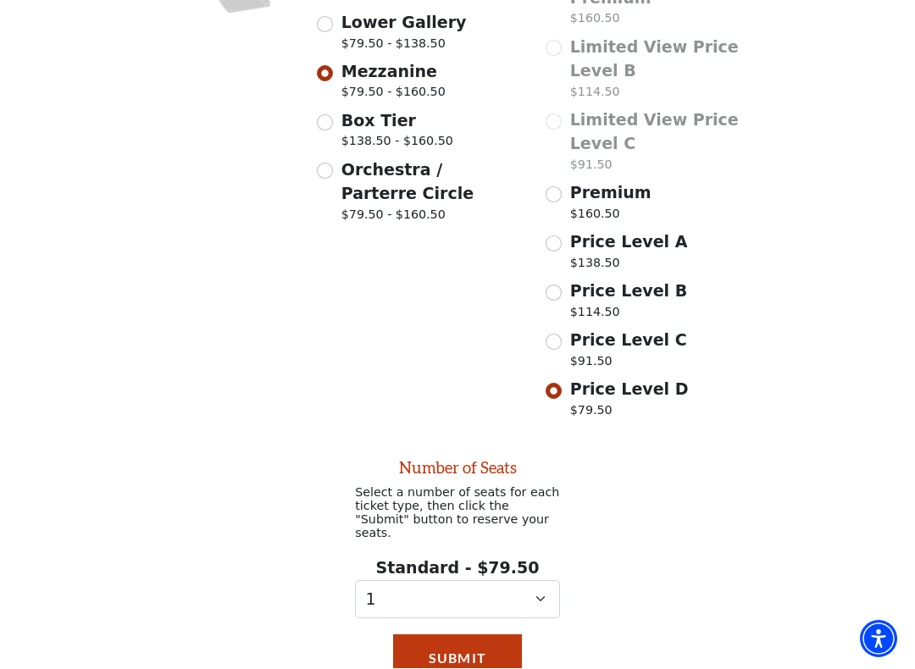
click at [494, 574] on button "Submit" at bounding box center [457, 658] width 129 height 47
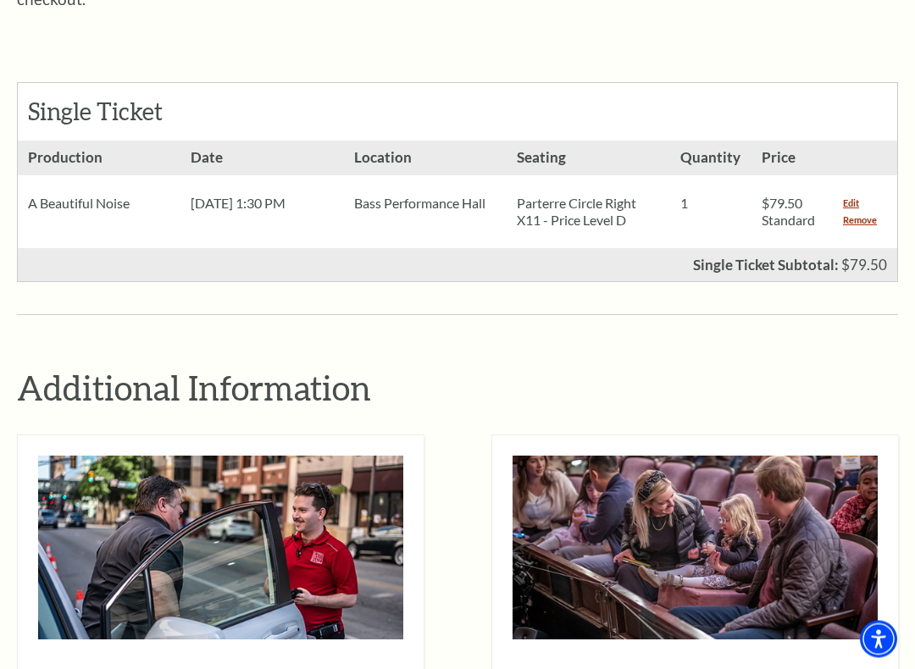
scroll to position [724, 0]
click at [876, 212] on link "Remove" at bounding box center [860, 220] width 34 height 17
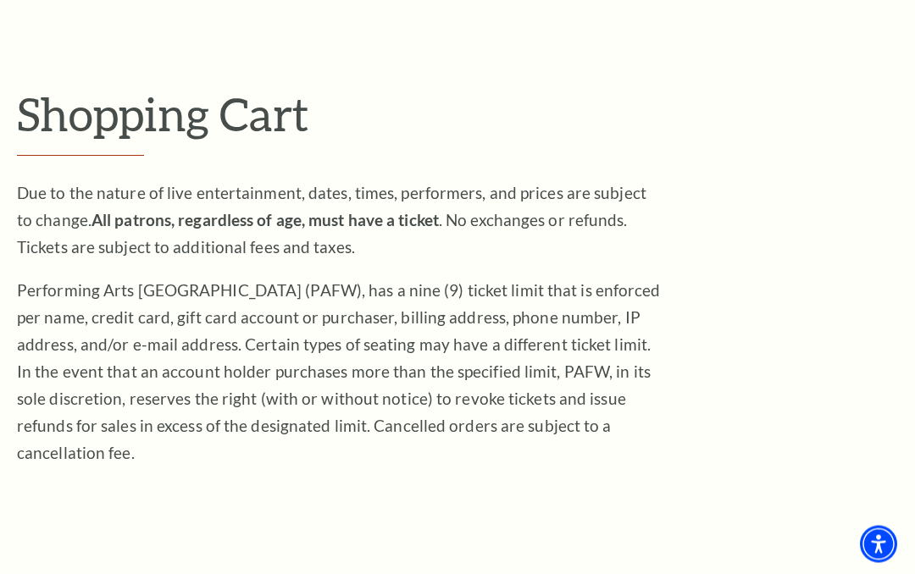
scroll to position [152, 0]
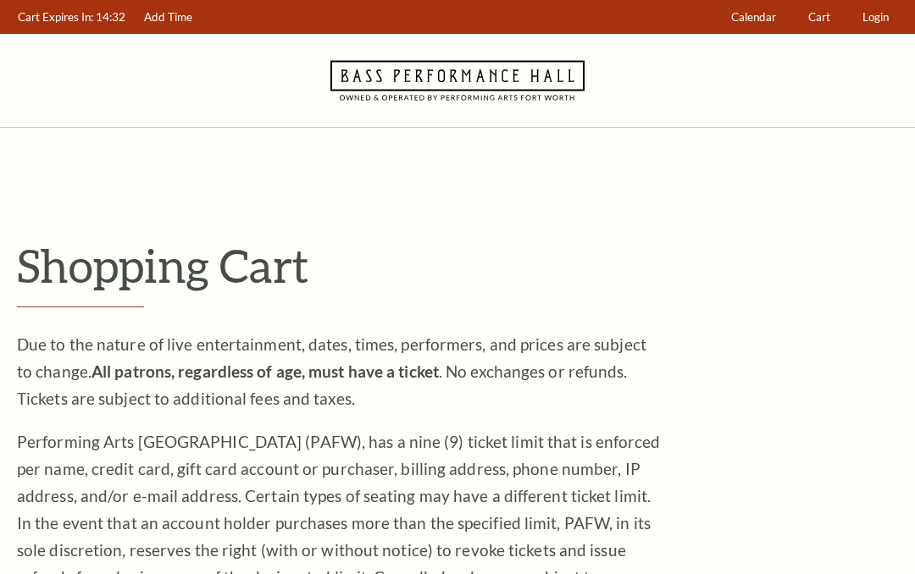
scroll to position [772, 0]
